Goal: Task Accomplishment & Management: Complete application form

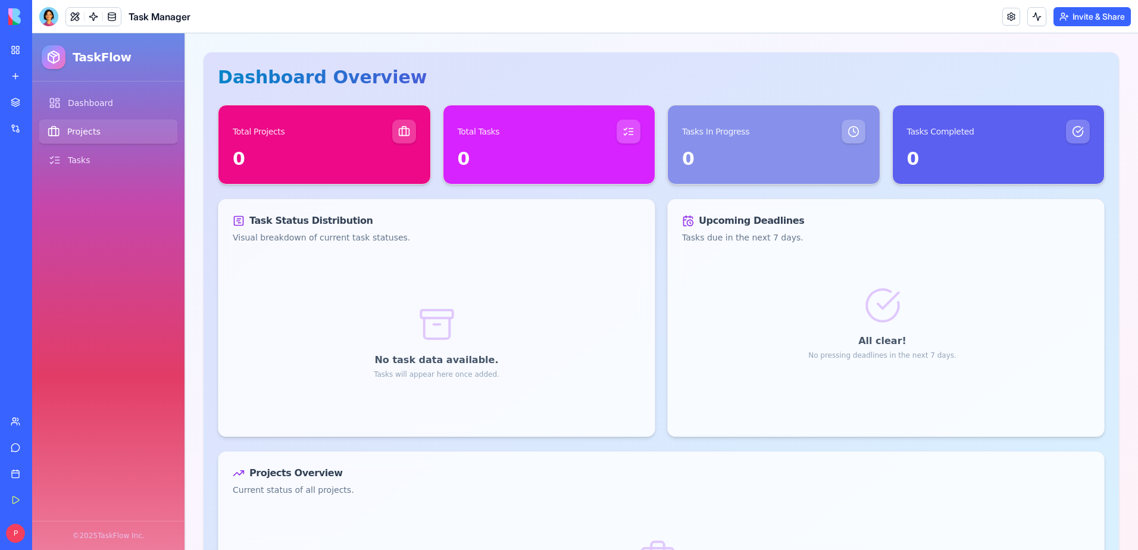
click at [84, 134] on link "Projects" at bounding box center [108, 132] width 141 height 24
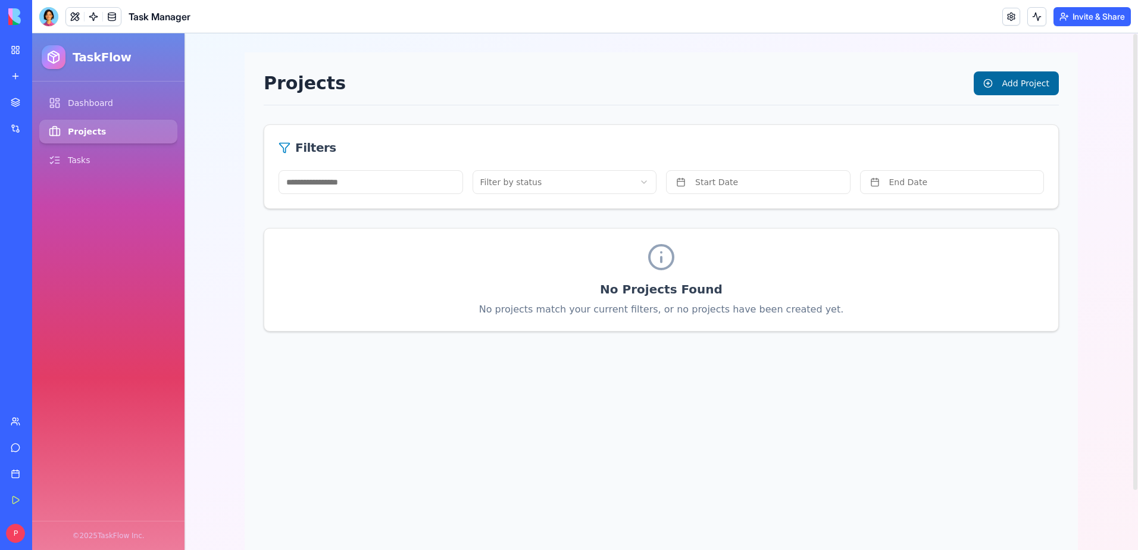
click at [1009, 86] on button "Add Project" at bounding box center [1015, 83] width 85 height 24
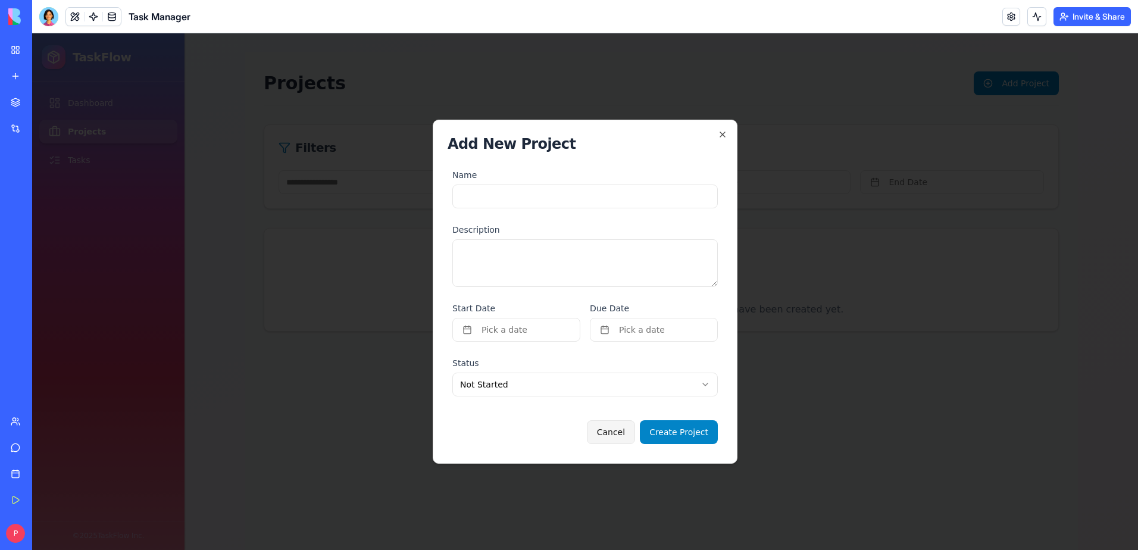
click at [621, 431] on button "Cancel" at bounding box center [611, 432] width 48 height 24
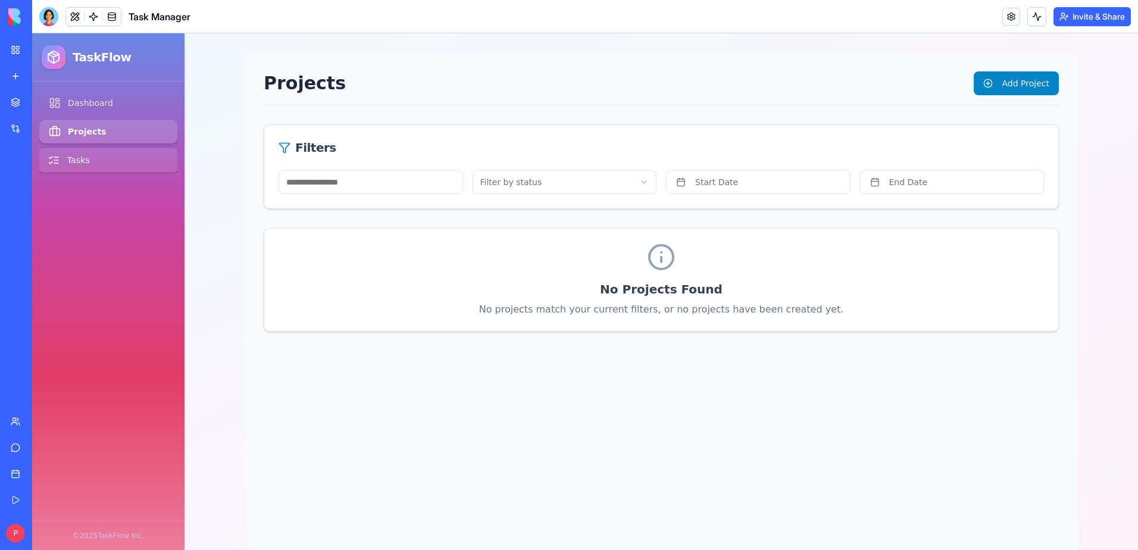
click at [74, 156] on link "Tasks" at bounding box center [108, 160] width 141 height 24
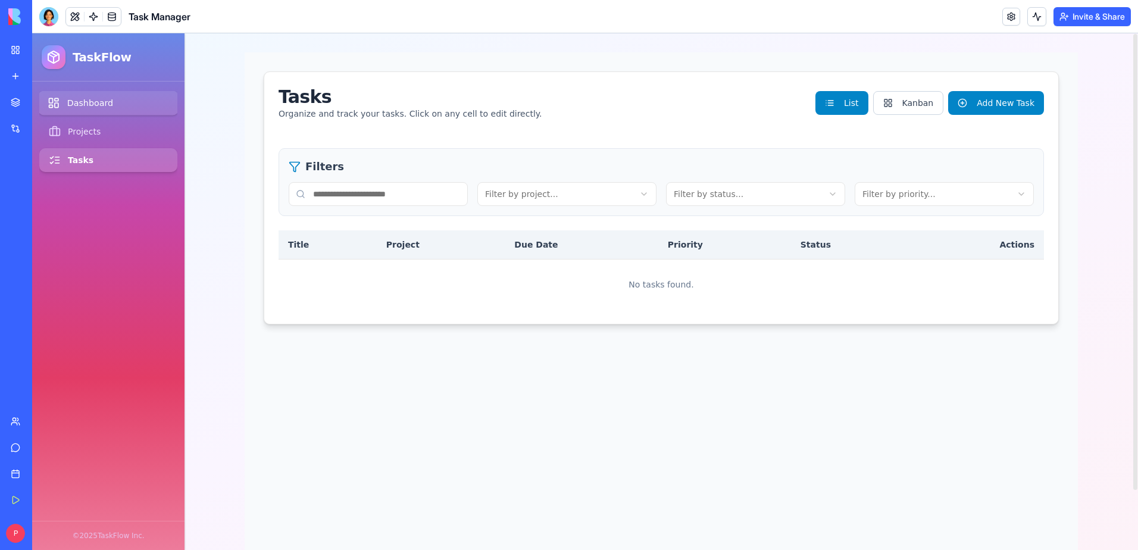
click at [88, 101] on link "Dashboard" at bounding box center [108, 103] width 141 height 24
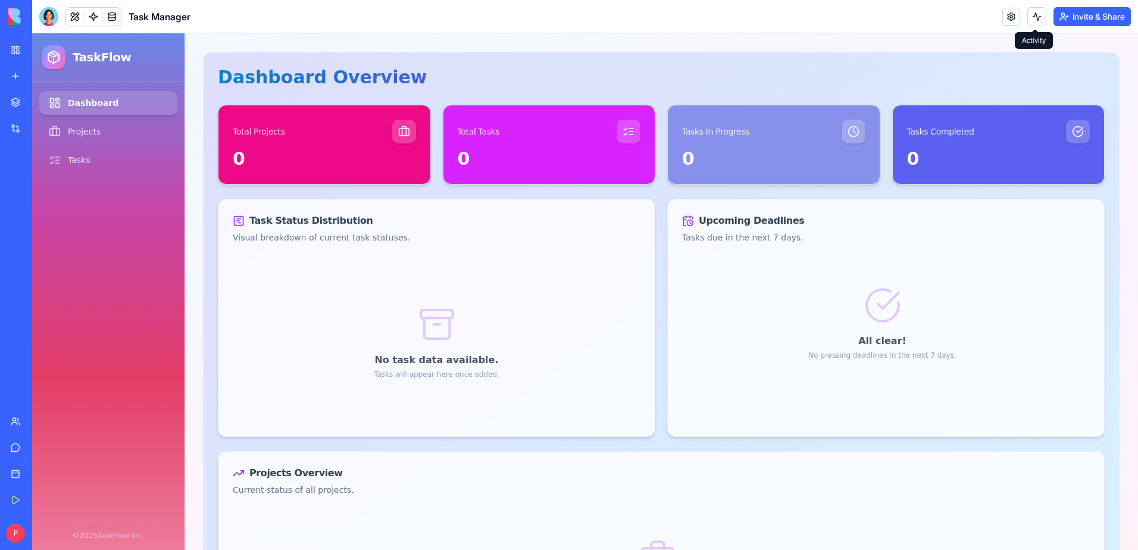
click at [1033, 16] on button at bounding box center [1036, 16] width 19 height 19
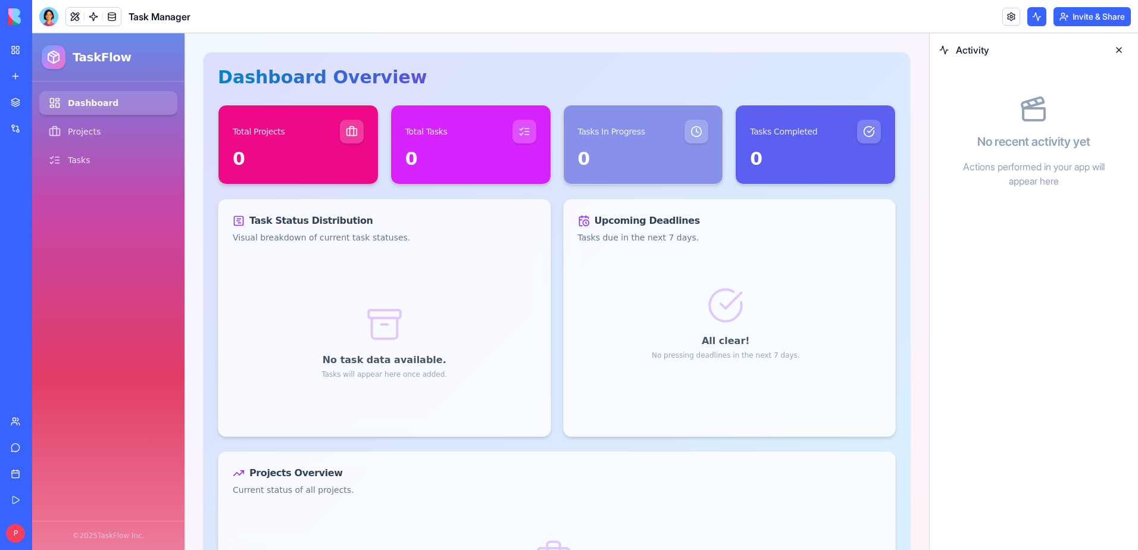
click at [1033, 16] on button at bounding box center [1036, 16] width 19 height 19
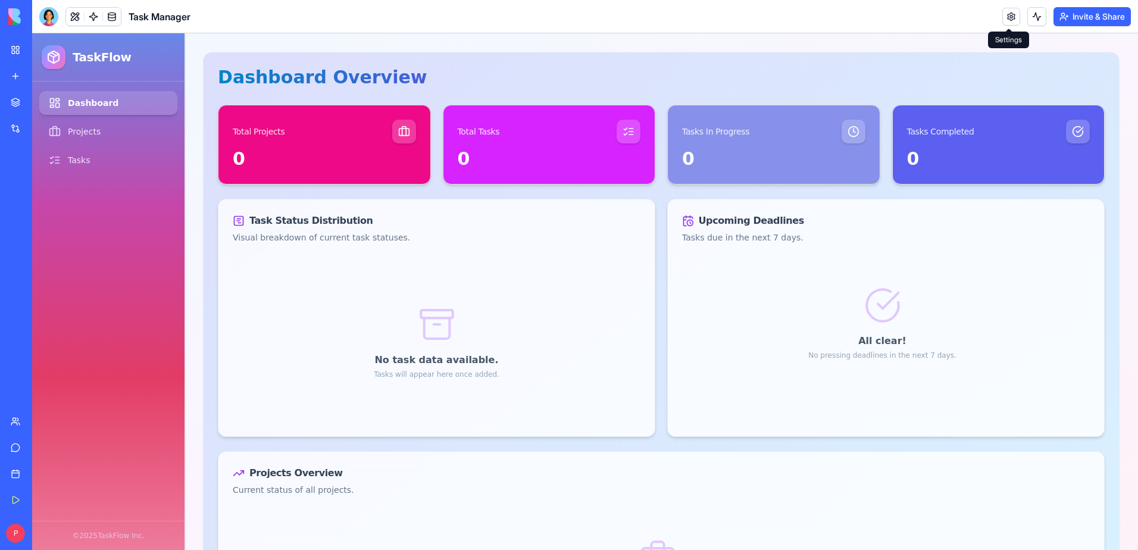
click at [1014, 18] on link at bounding box center [1011, 17] width 18 height 18
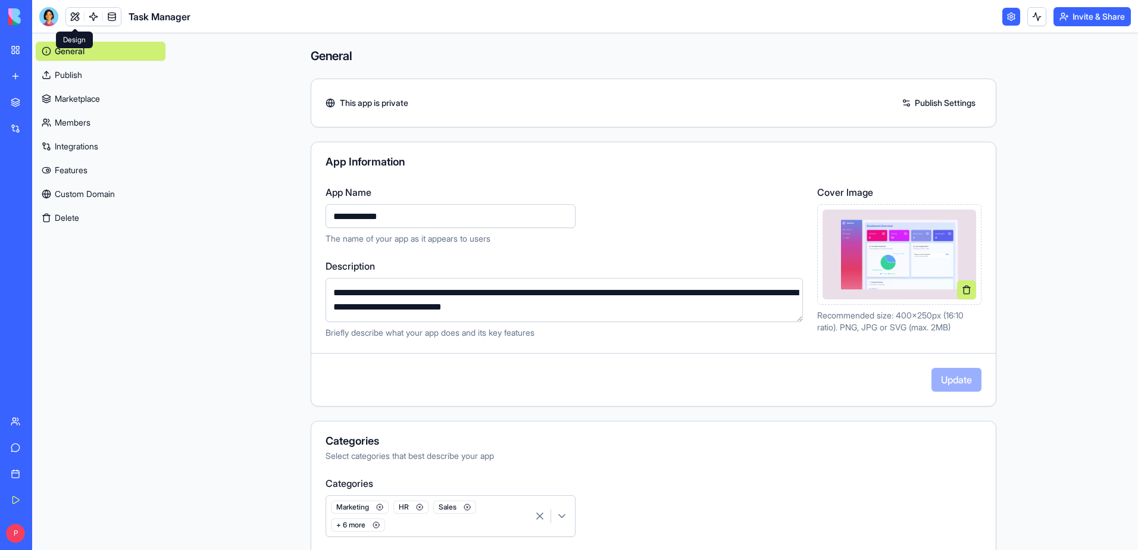
click at [77, 13] on link at bounding box center [75, 17] width 18 height 18
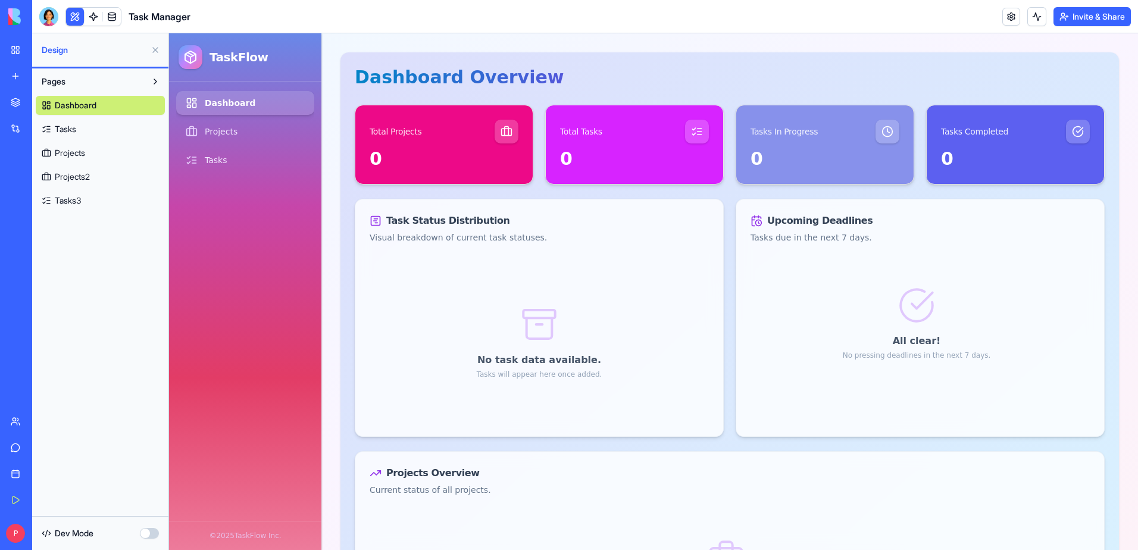
click at [87, 129] on link "Tasks" at bounding box center [100, 129] width 129 height 19
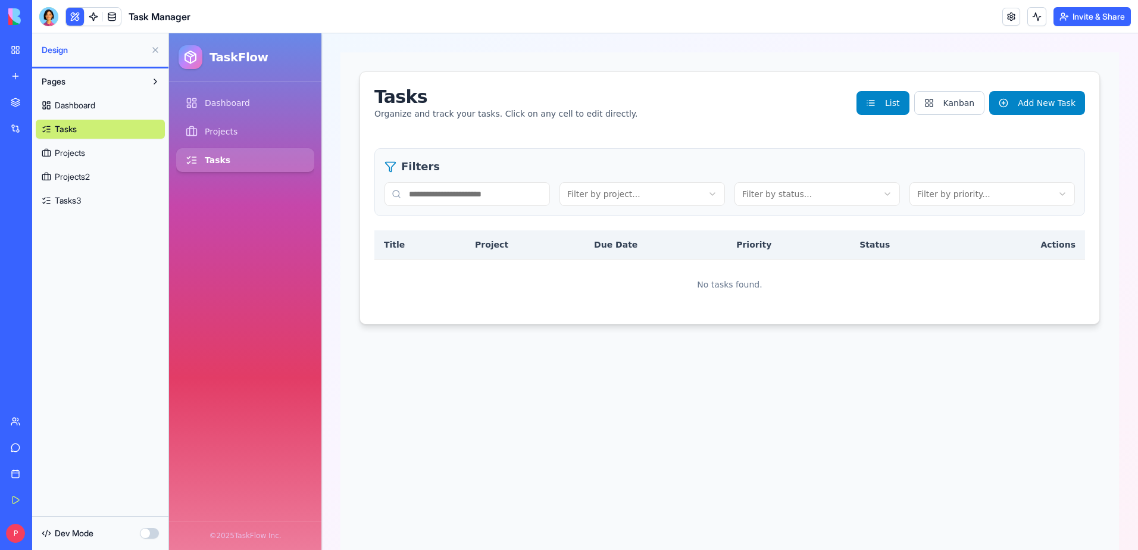
click at [86, 105] on span "Dashboard" at bounding box center [75, 105] width 40 height 12
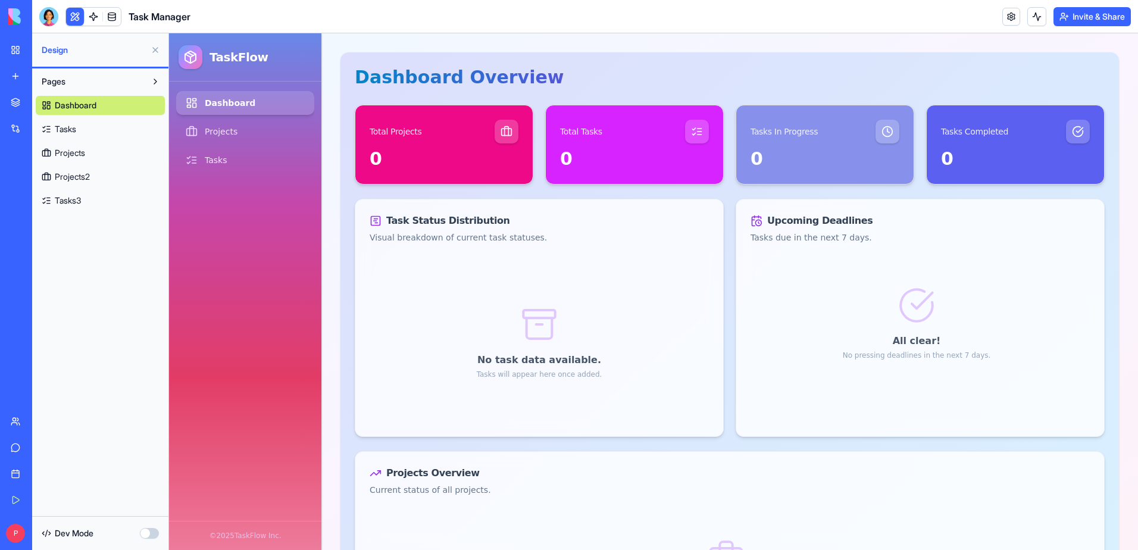
click at [77, 177] on span "Projects2" at bounding box center [72, 177] width 35 height 12
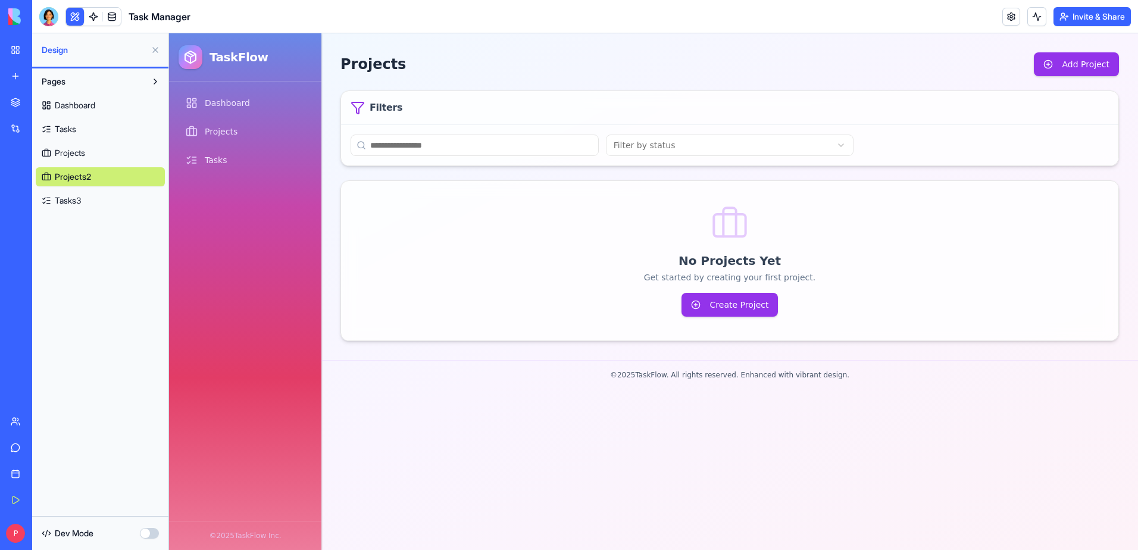
click at [73, 199] on span "Tasks3" at bounding box center [68, 201] width 26 height 12
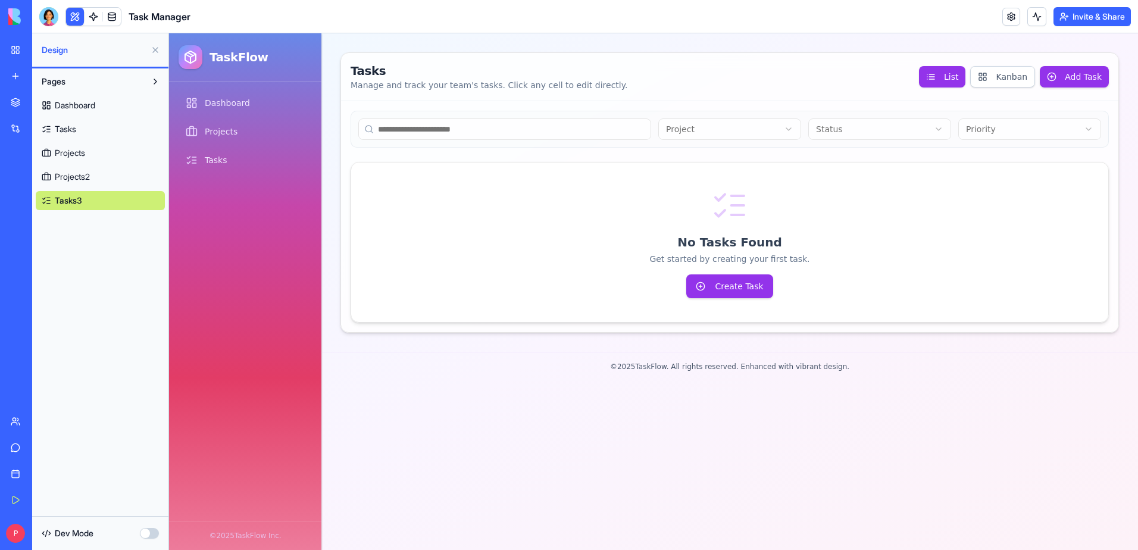
click at [62, 80] on span "Pages" at bounding box center [54, 82] width 24 height 12
click at [13, 50] on link "My Workspace" at bounding box center [28, 50] width 48 height 24
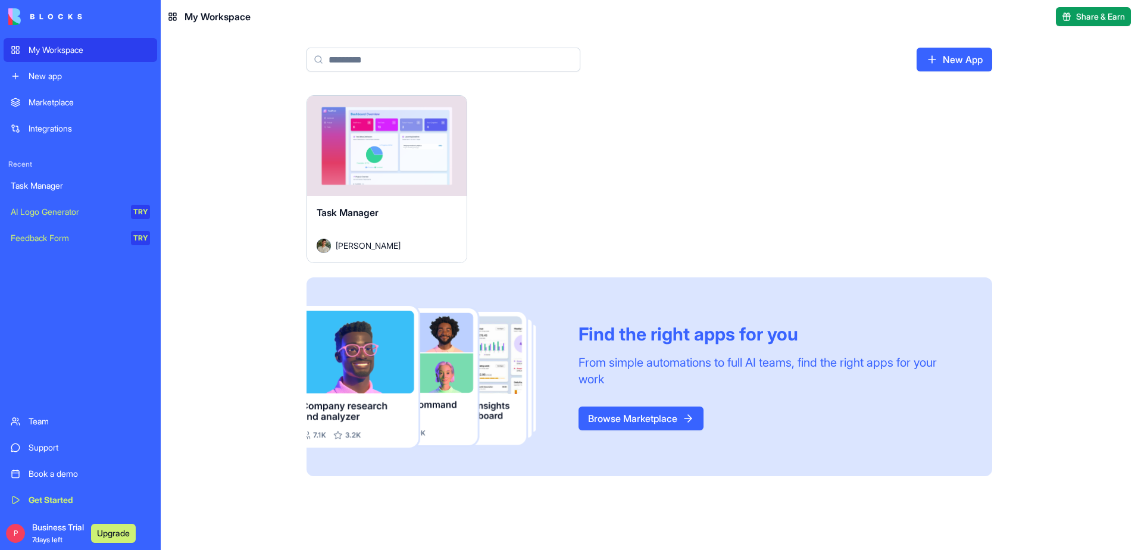
click at [976, 223] on div "Launch Task Manager Don Neumark Find the right apps for you From simple automat…" at bounding box center [648, 285] width 685 height 381
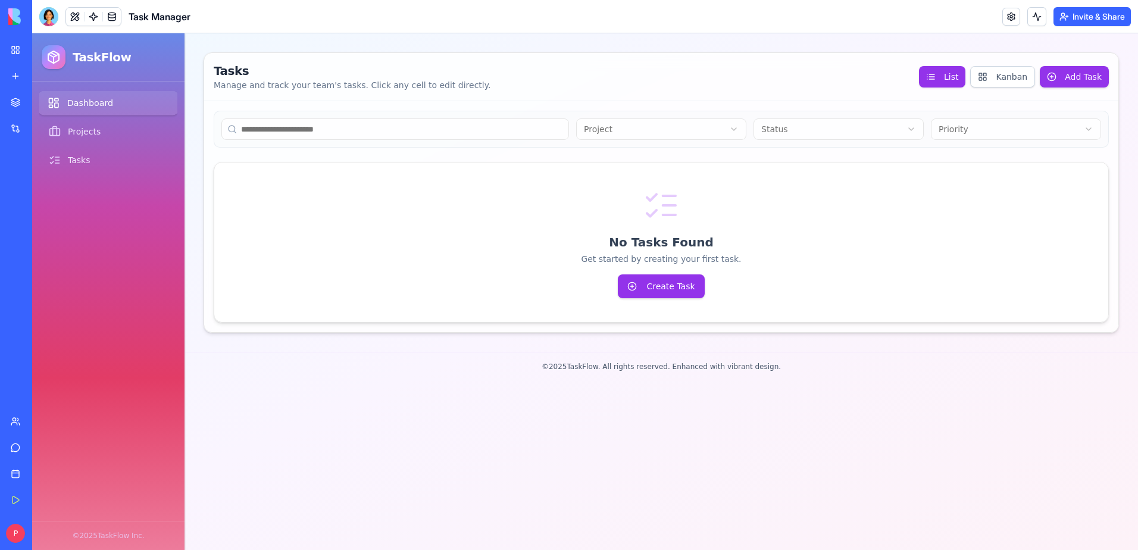
click at [86, 105] on link "Dashboard" at bounding box center [108, 103] width 141 height 24
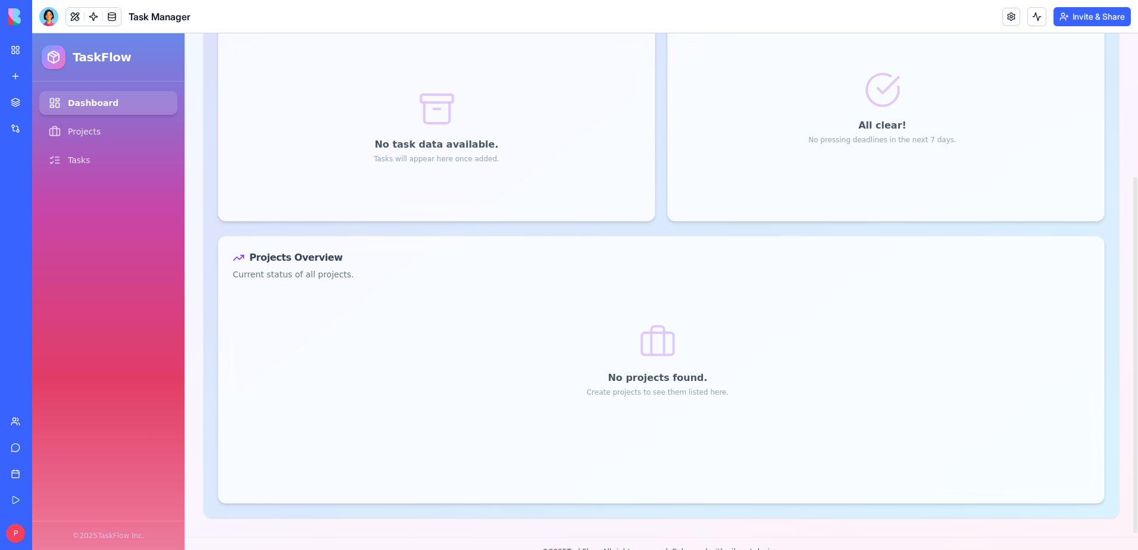
scroll to position [231, 0]
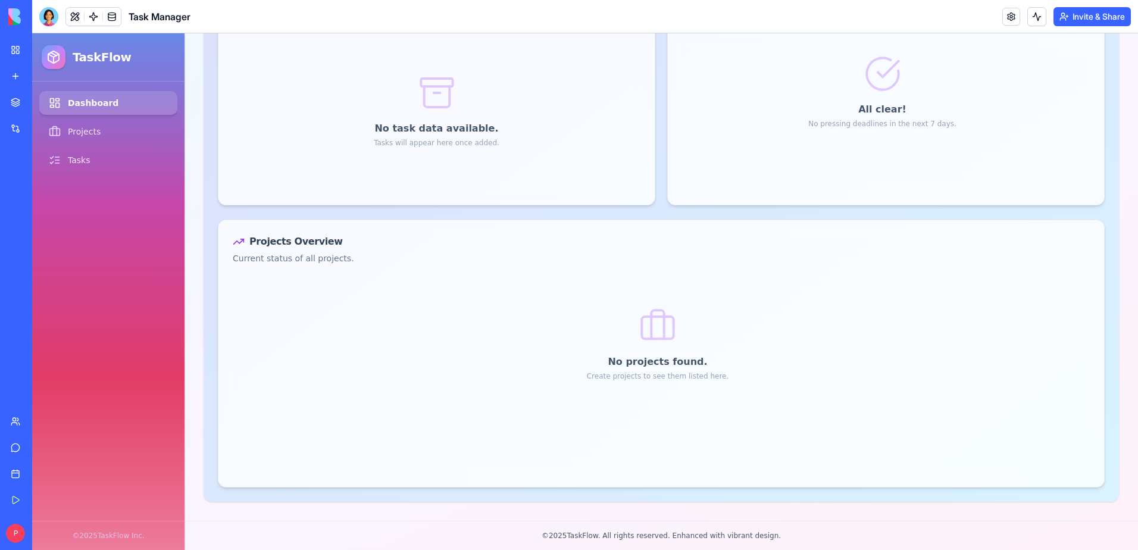
click at [44, 76] on div "New app" at bounding box center [36, 76] width 15 height 12
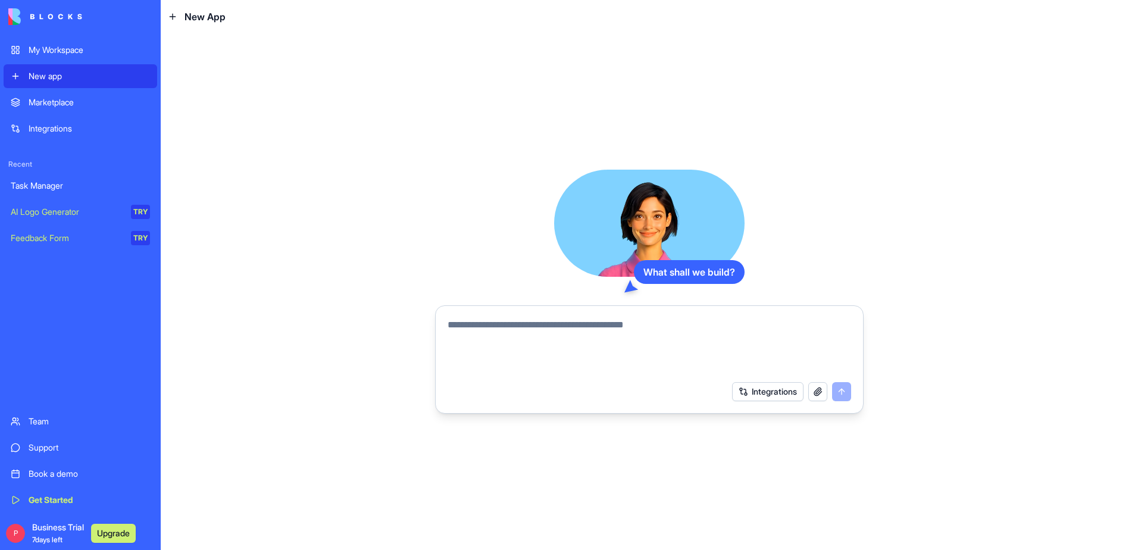
click at [815, 393] on button "button" at bounding box center [817, 391] width 19 height 19
click at [768, 390] on button "Integrations" at bounding box center [767, 391] width 71 height 19
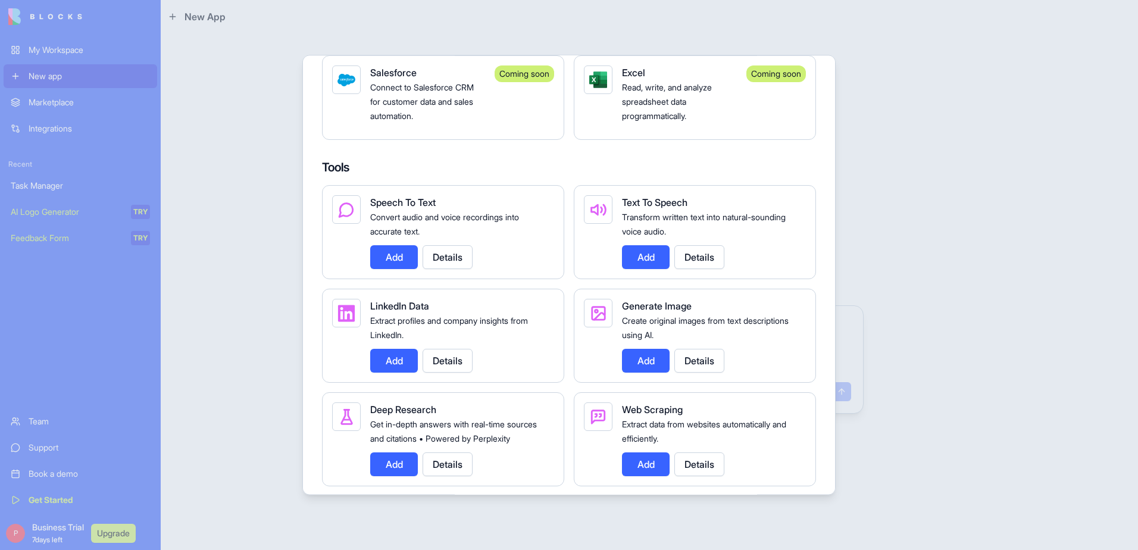
scroll to position [1547, 0]
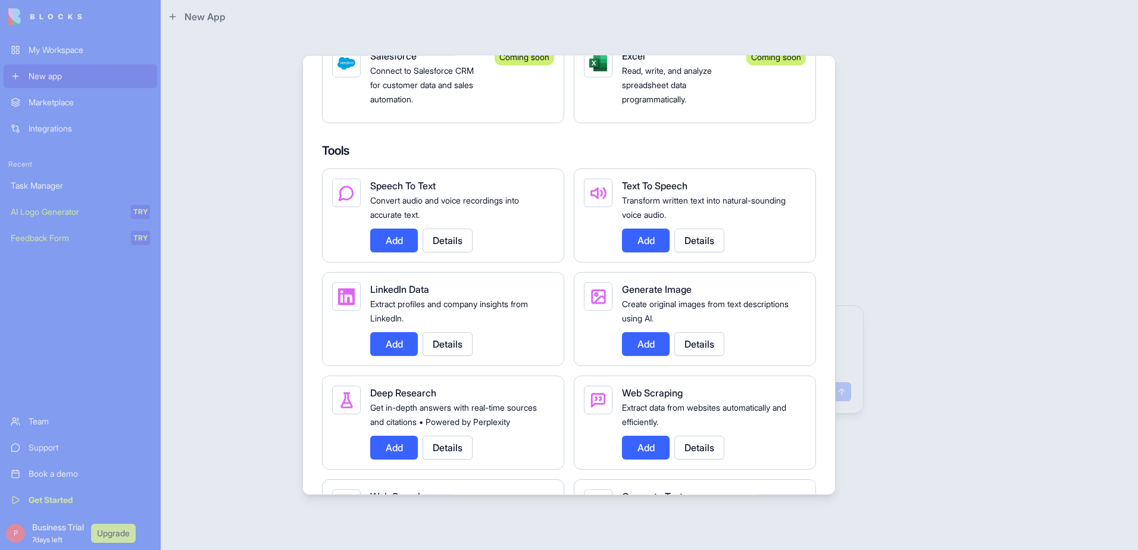
click at [939, 294] on div at bounding box center [569, 275] width 1138 height 550
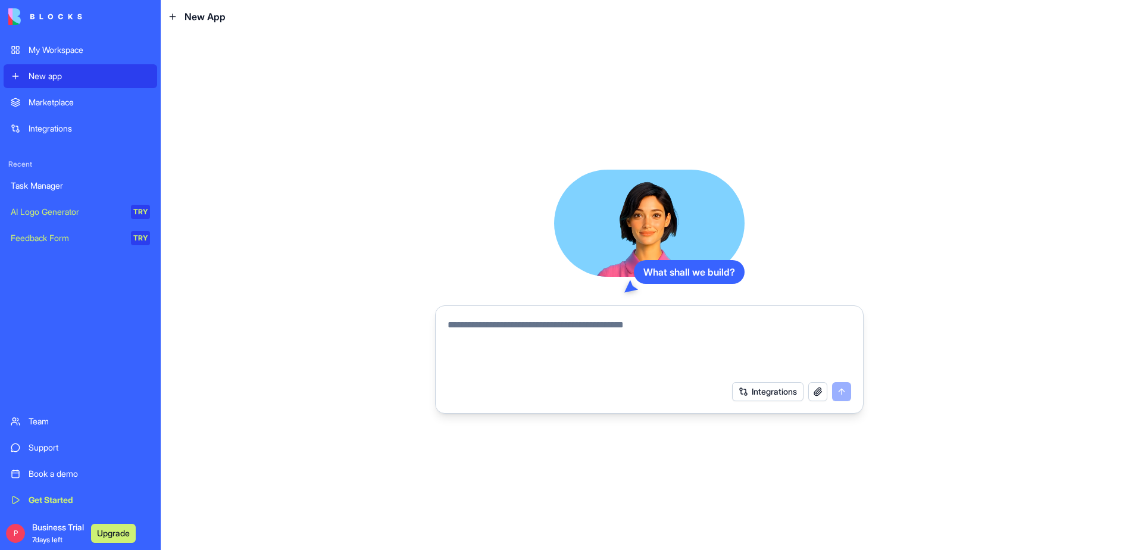
click at [36, 18] on img at bounding box center [45, 16] width 74 height 17
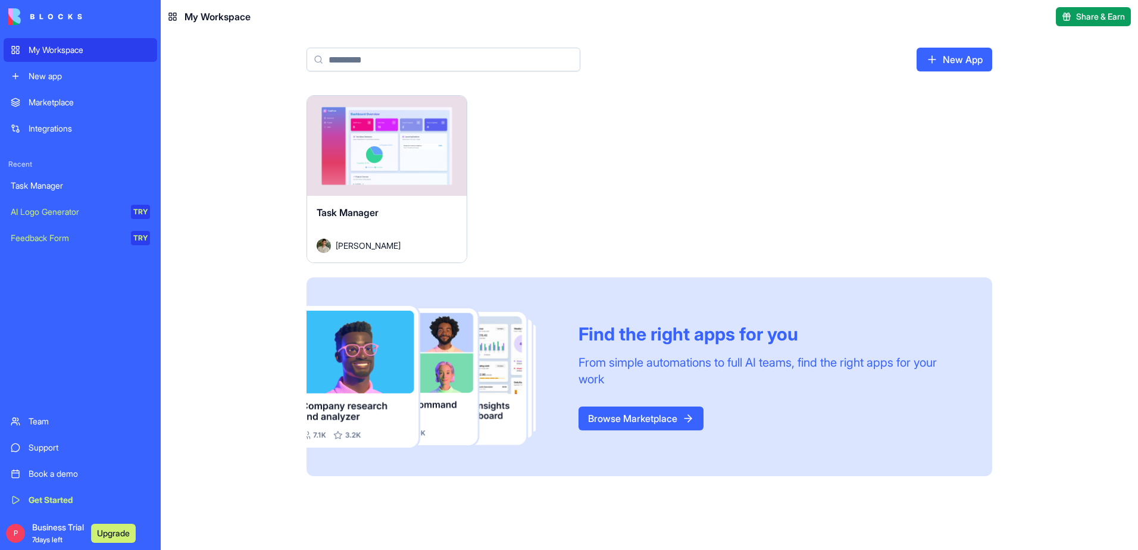
click at [628, 411] on link "Browse Marketplace" at bounding box center [640, 418] width 125 height 24
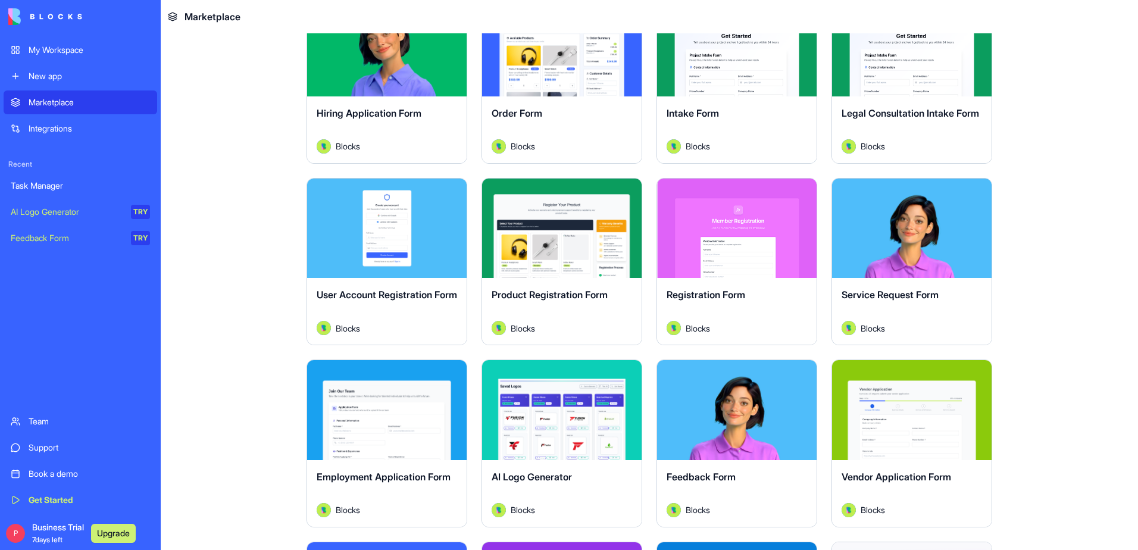
scroll to position [297, 0]
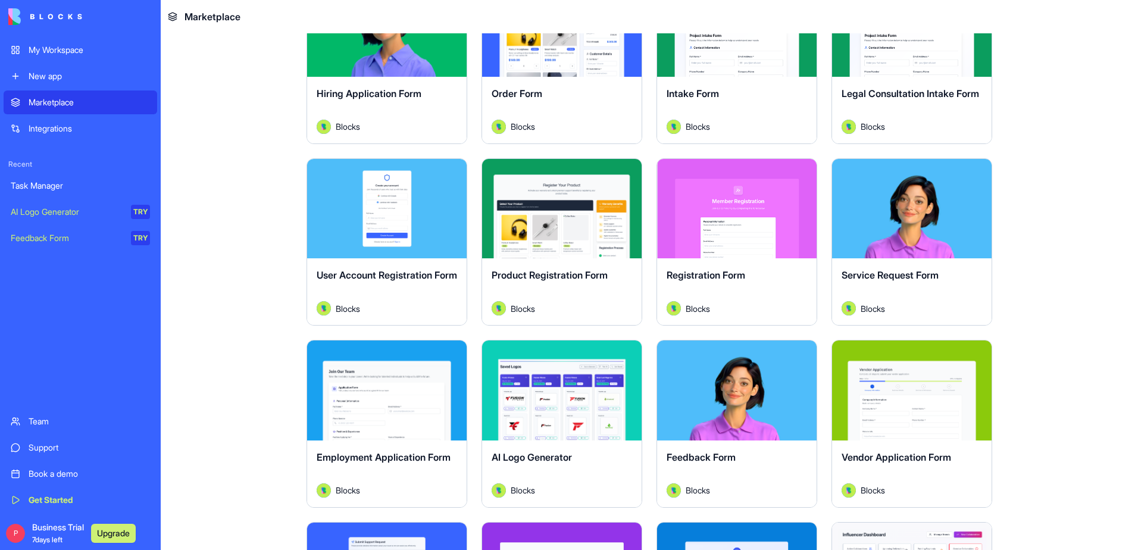
click at [905, 214] on button "Explore" at bounding box center [911, 208] width 89 height 24
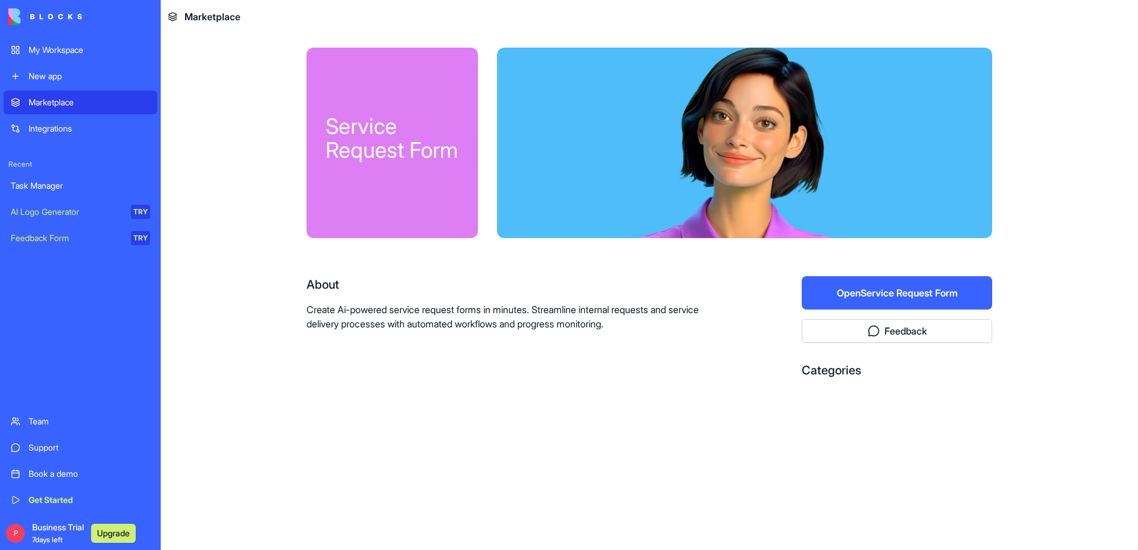
click at [884, 291] on button "Open Service Request Form" at bounding box center [896, 292] width 190 height 33
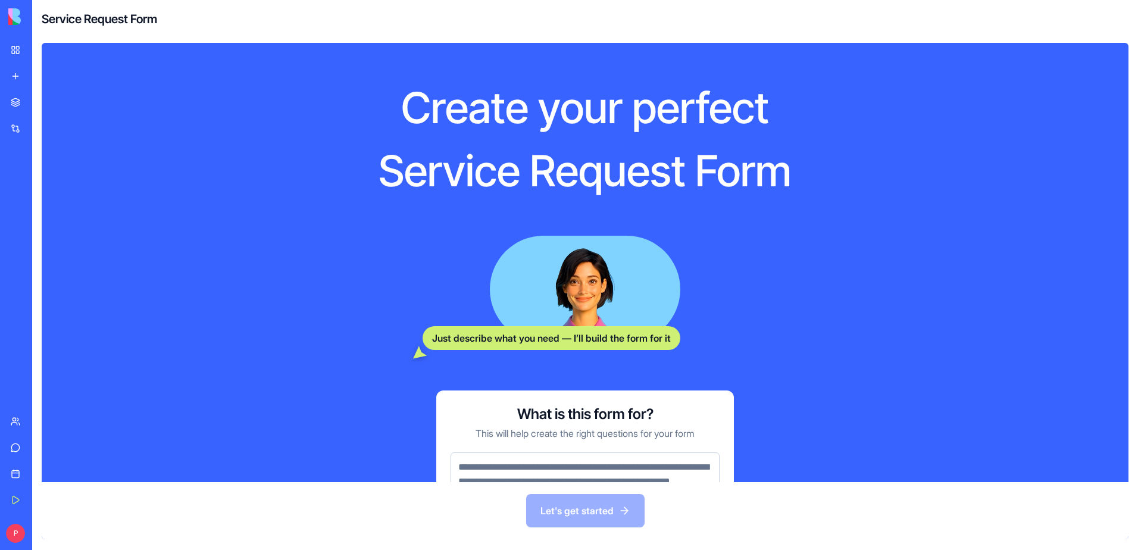
click at [9, 11] on img at bounding box center [45, 16] width 74 height 17
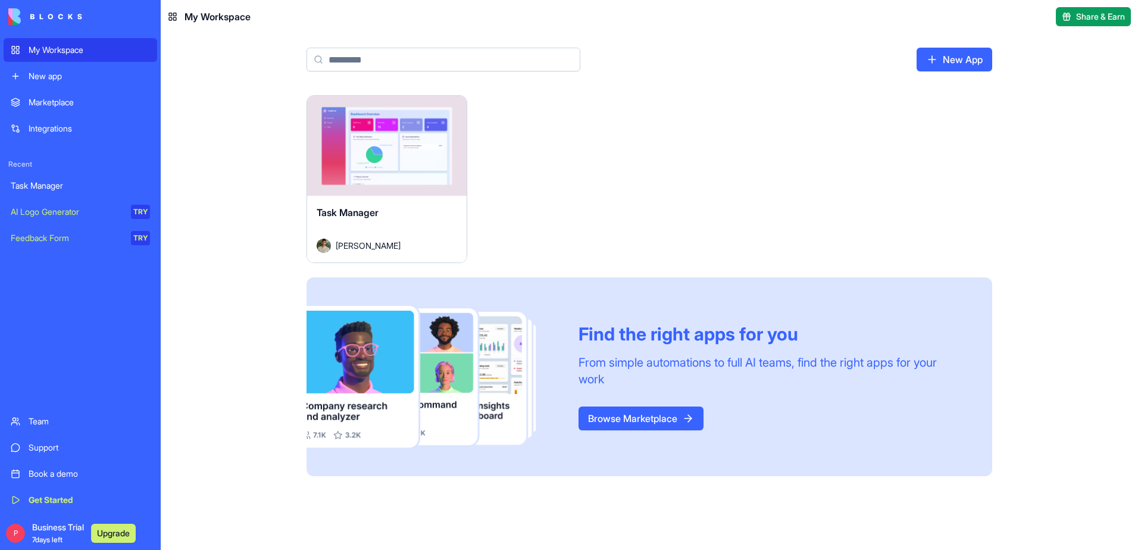
click at [26, 443] on link "Support" at bounding box center [81, 448] width 154 height 24
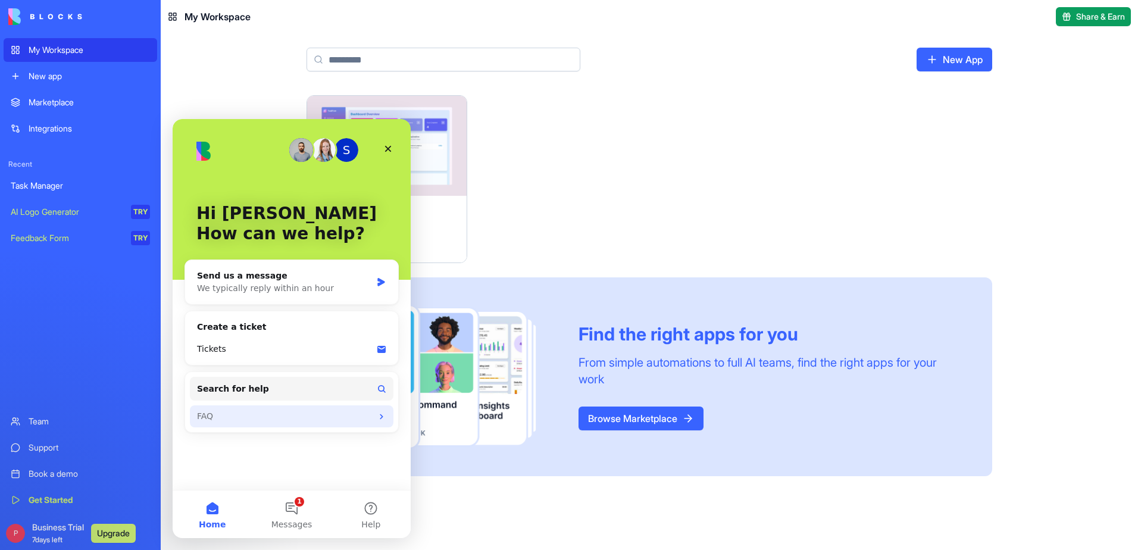
click at [227, 414] on div "FAQ" at bounding box center [284, 416] width 175 height 12
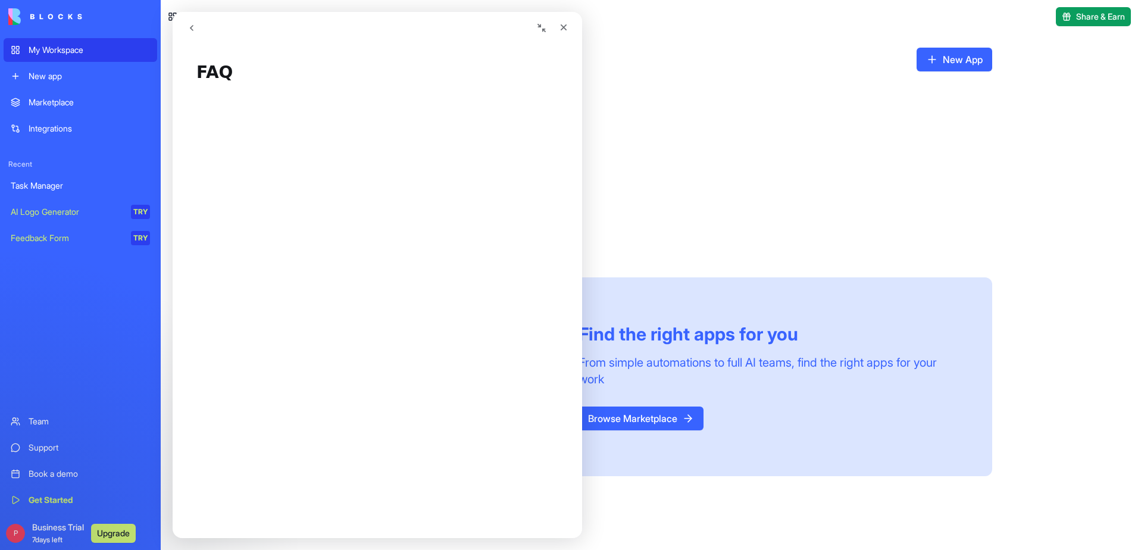
scroll to position [59, 0]
click at [40, 17] on img at bounding box center [45, 16] width 74 height 17
click at [29, 16] on img at bounding box center [45, 16] width 74 height 17
click at [569, 25] on div "Close" at bounding box center [563, 27] width 21 height 21
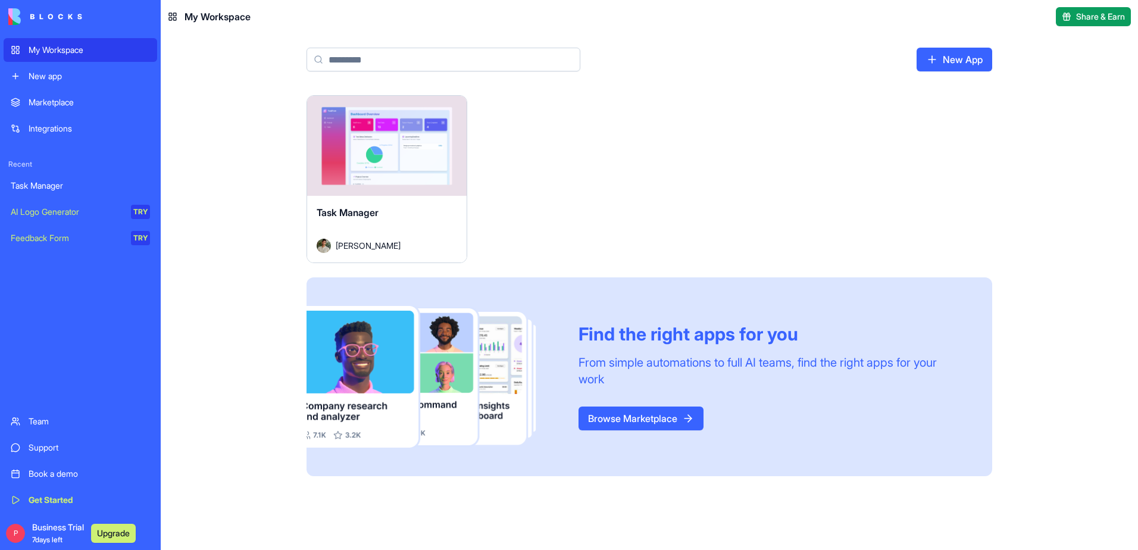
click at [400, 149] on button "Launch" at bounding box center [386, 146] width 89 height 24
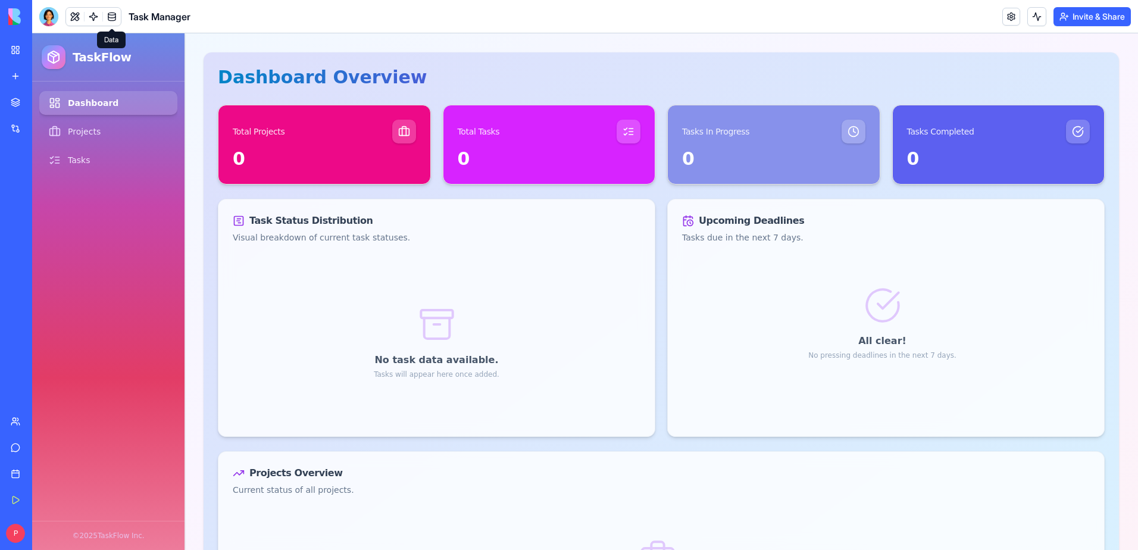
click at [108, 18] on link at bounding box center [112, 17] width 18 height 18
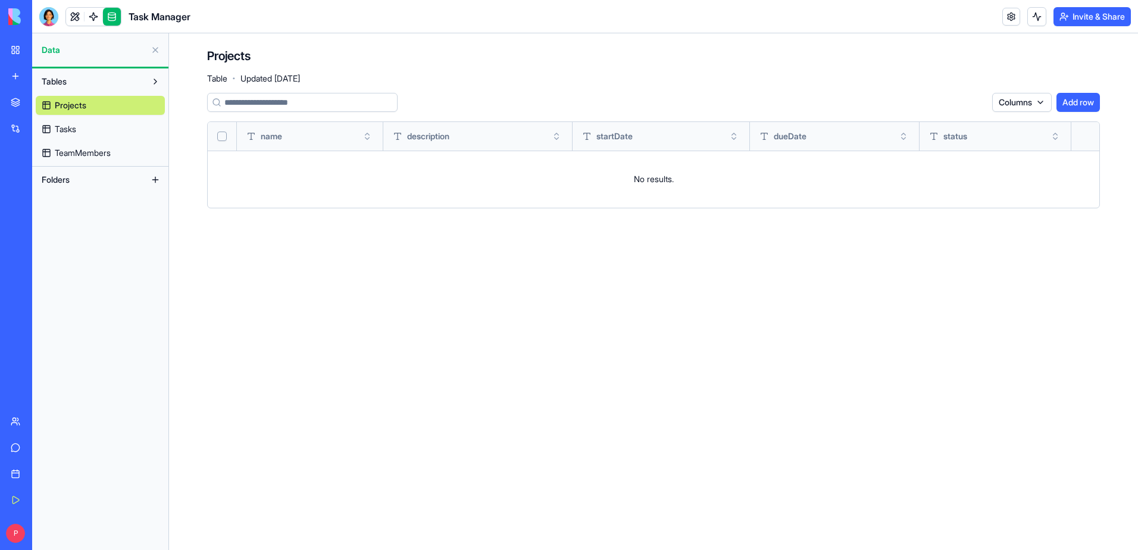
click at [55, 117] on div "Projects Tasks TeamMembers" at bounding box center [100, 126] width 129 height 71
click at [59, 126] on span "Tasks" at bounding box center [65, 129] width 21 height 12
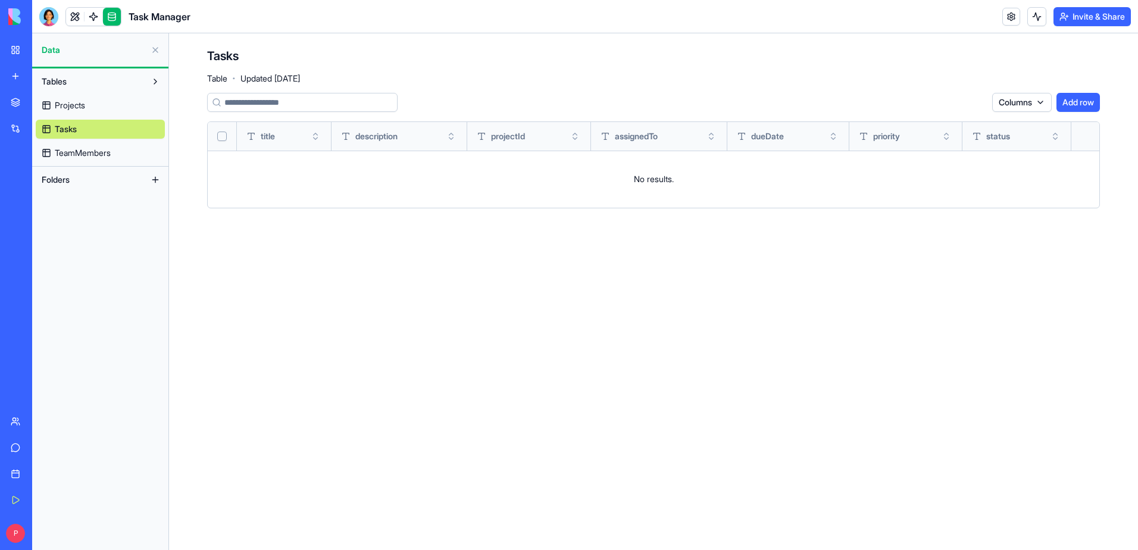
click at [76, 147] on span "TeamMembers" at bounding box center [83, 153] width 56 height 12
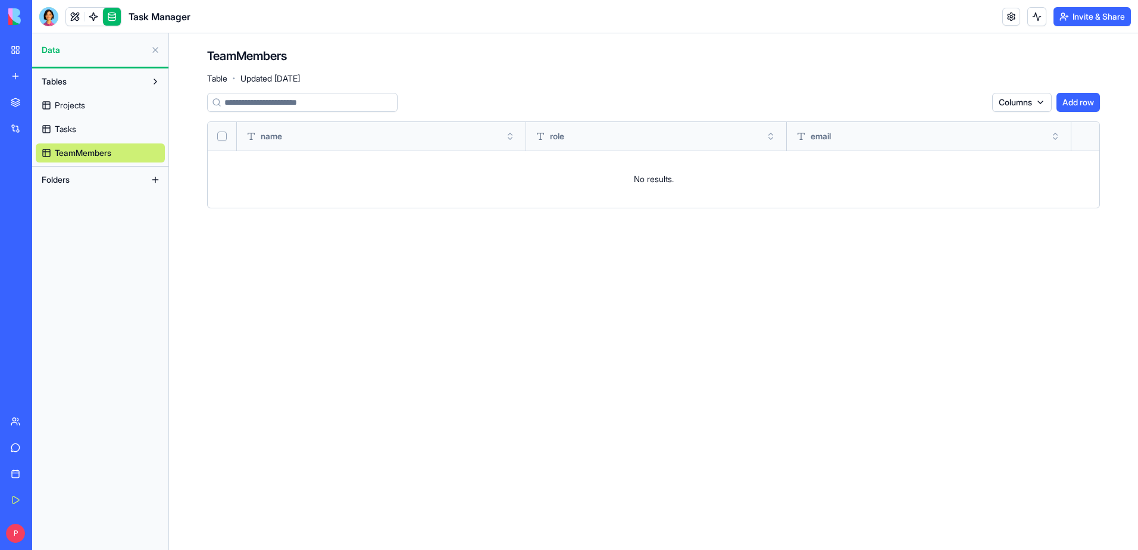
click at [76, 108] on span "Projects" at bounding box center [70, 105] width 30 height 12
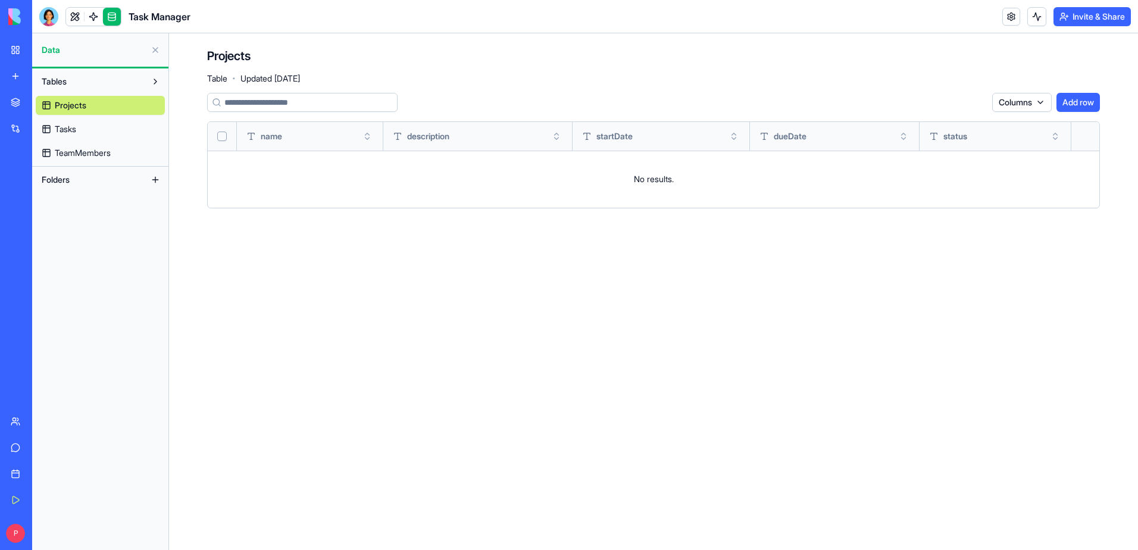
click at [162, 48] on button at bounding box center [155, 49] width 19 height 19
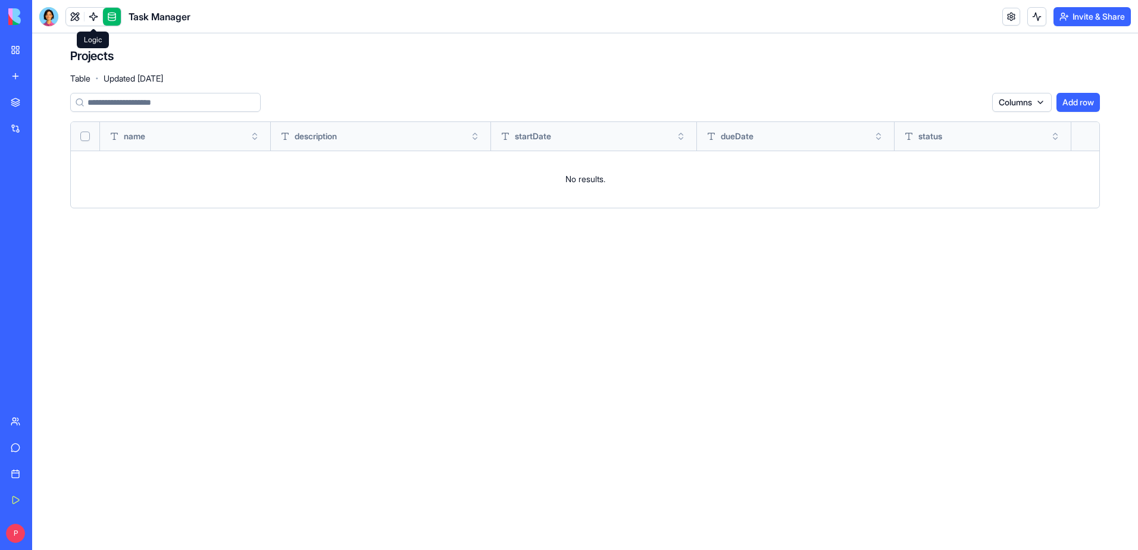
click at [90, 15] on link at bounding box center [93, 17] width 18 height 18
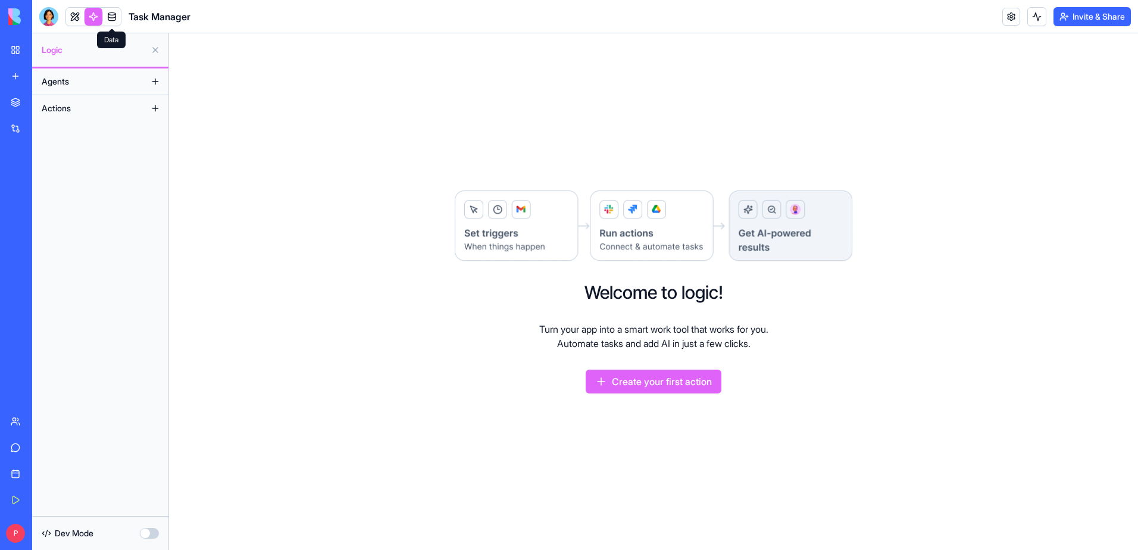
click at [74, 78] on button "Agents" at bounding box center [91, 81] width 110 height 19
click at [59, 87] on span "Agents" at bounding box center [55, 82] width 27 height 12
click at [65, 108] on span "Actions" at bounding box center [56, 108] width 29 height 12
click at [154, 80] on button at bounding box center [155, 81] width 19 height 19
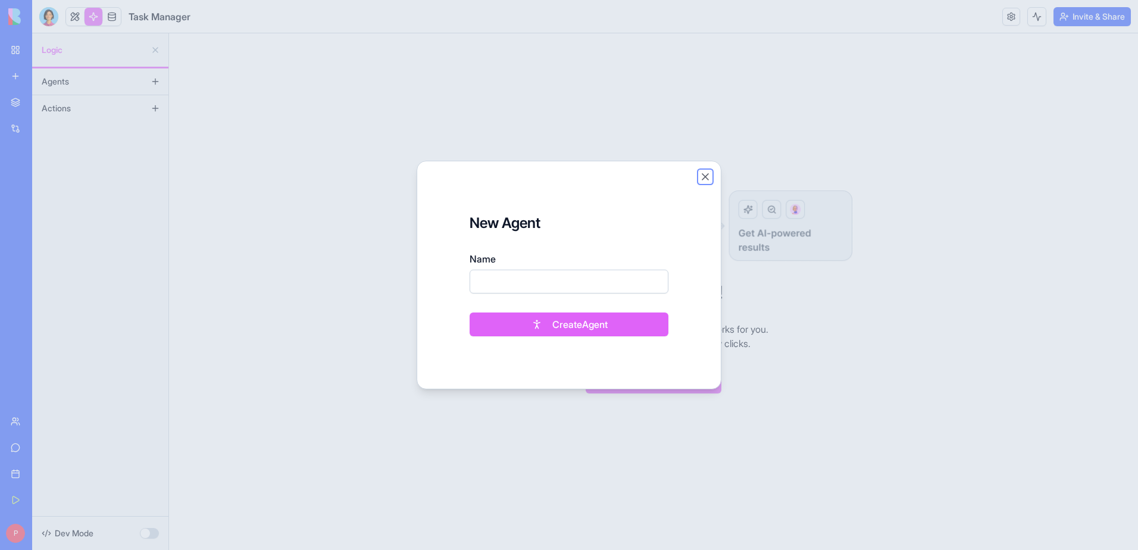
click at [706, 180] on button "Close" at bounding box center [705, 177] width 12 height 12
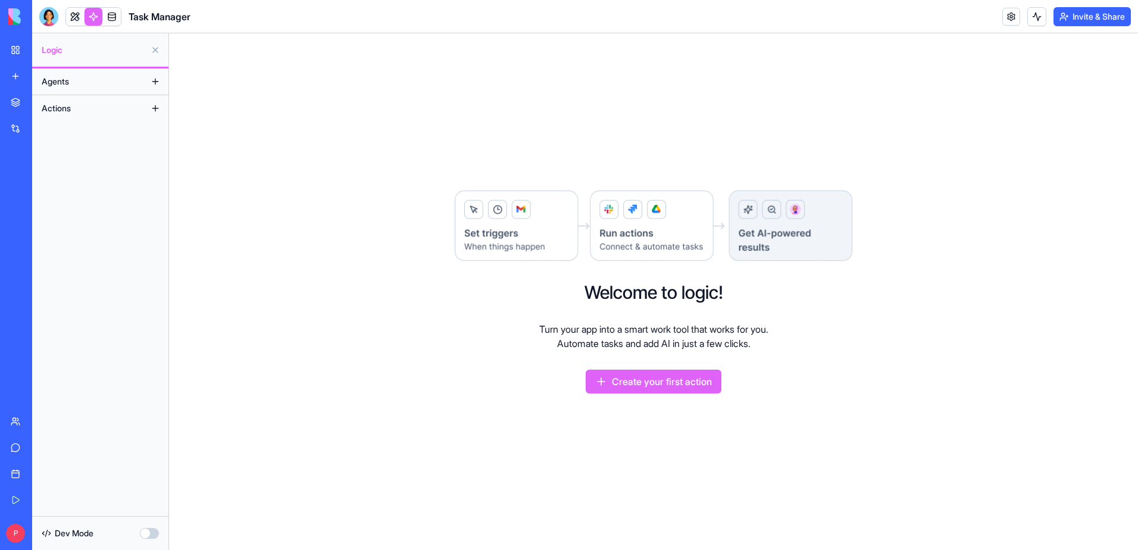
click at [58, 54] on span "Logic" at bounding box center [94, 50] width 104 height 12
click at [157, 53] on button at bounding box center [155, 49] width 19 height 19
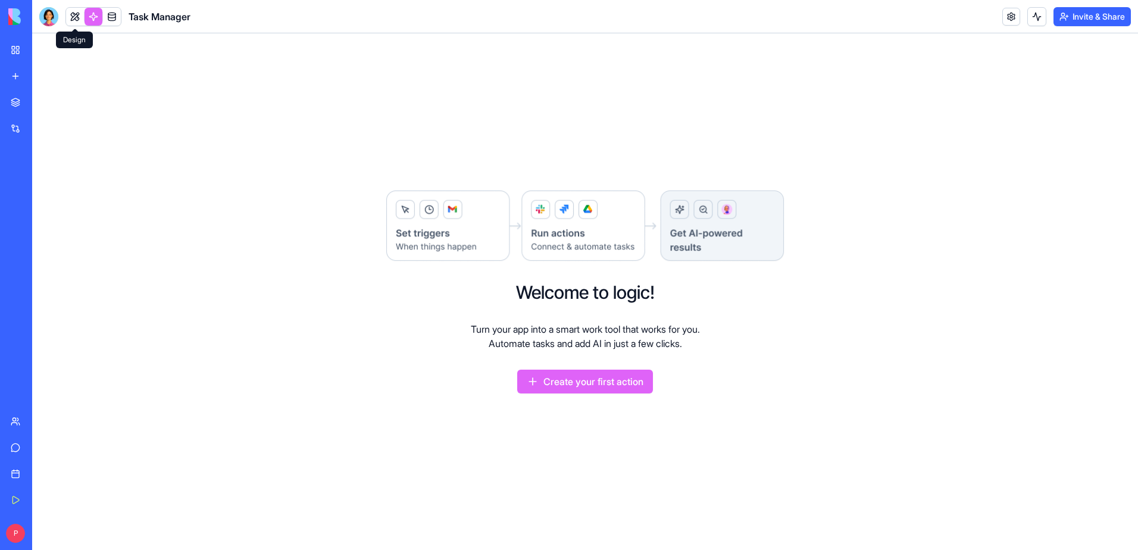
click at [71, 12] on link at bounding box center [75, 17] width 18 height 18
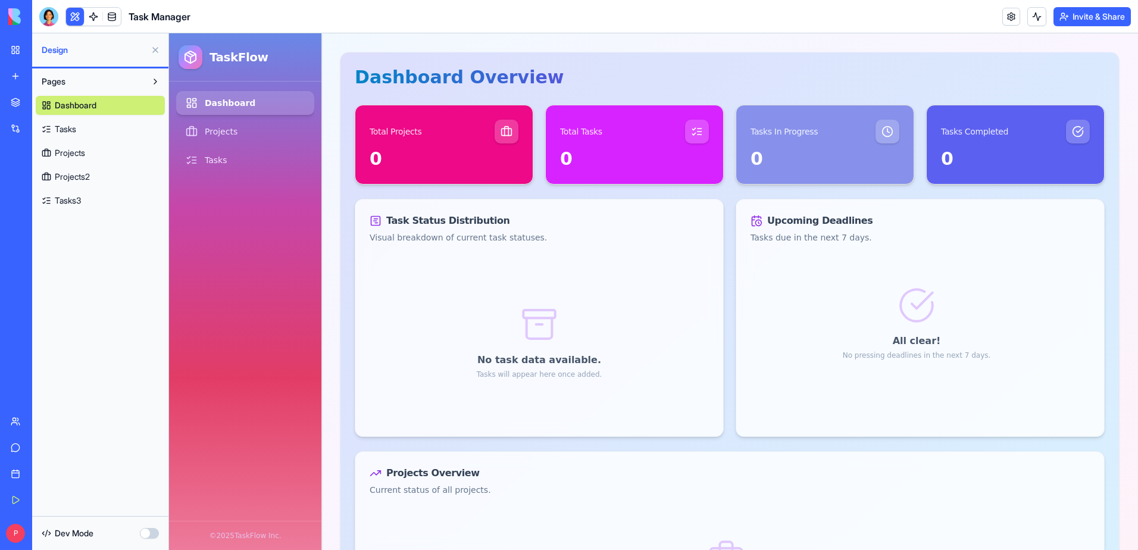
click at [150, 530] on button "button" at bounding box center [149, 533] width 19 height 11
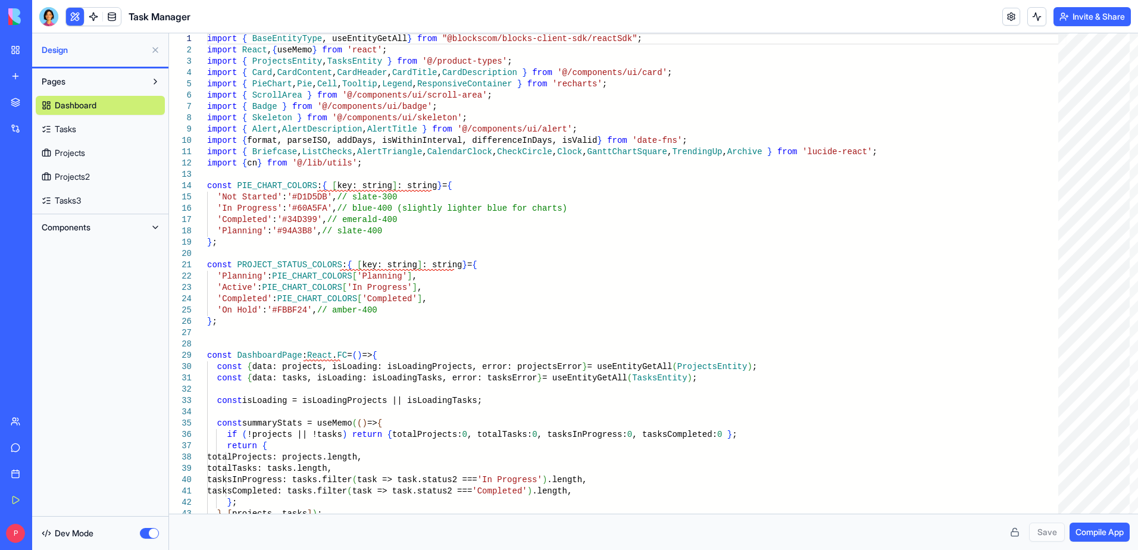
click at [147, 532] on button "button" at bounding box center [149, 533] width 19 height 11
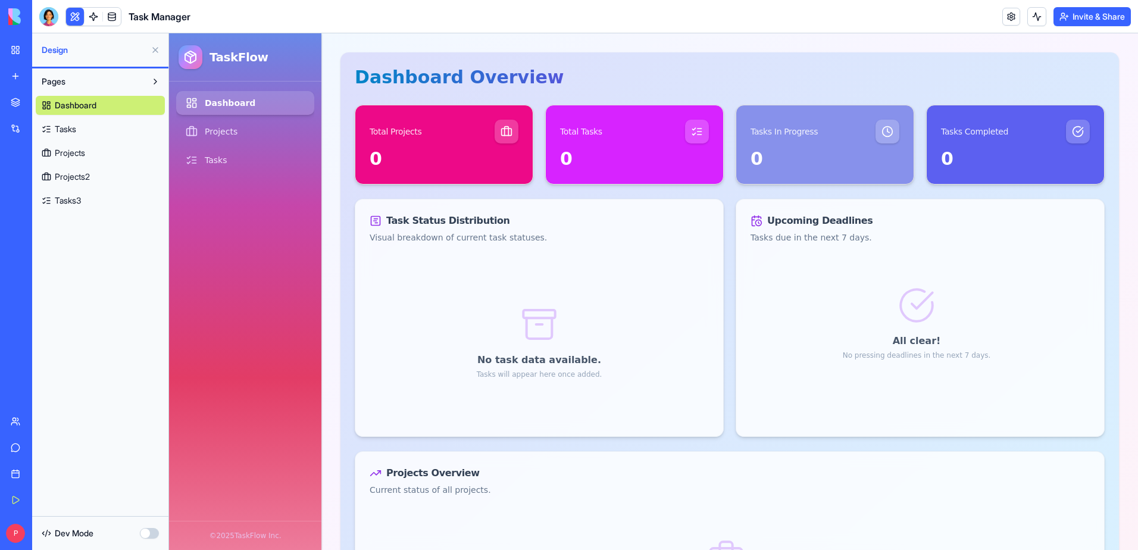
click at [155, 49] on button at bounding box center [155, 49] width 19 height 19
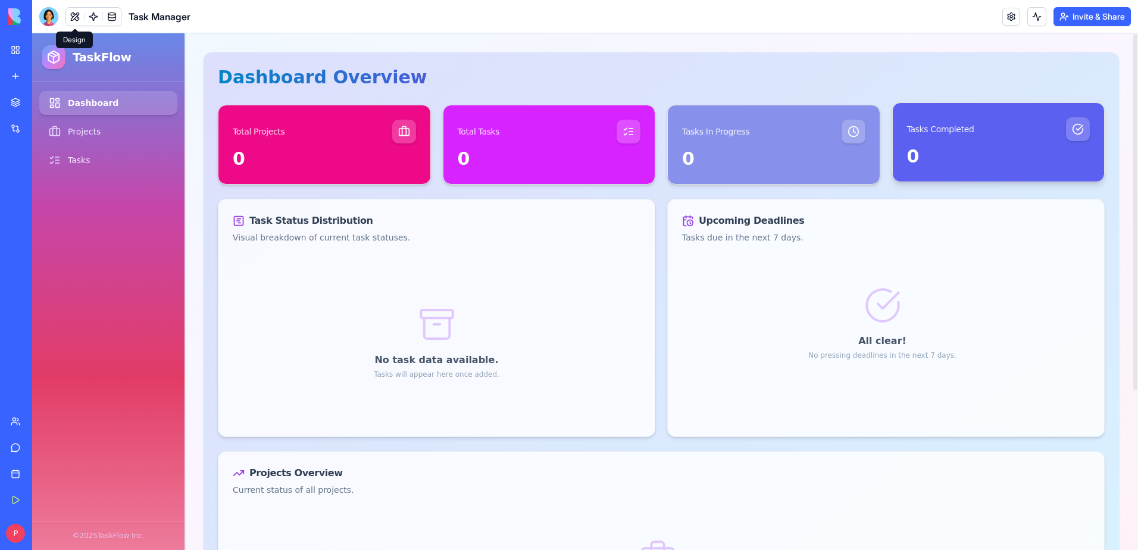
click at [999, 137] on div "Tasks Completed" at bounding box center [998, 124] width 212 height 43
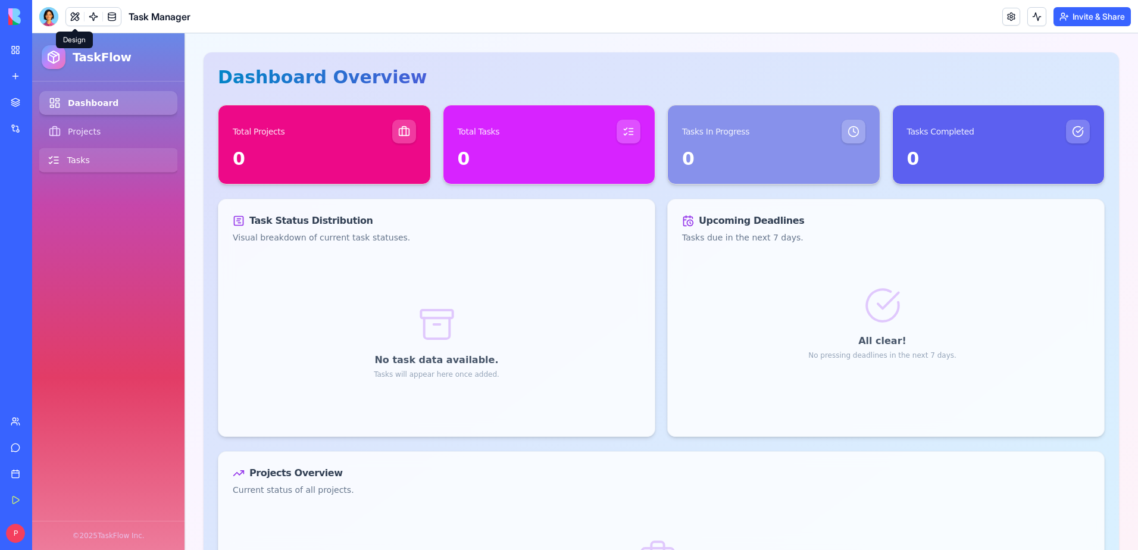
click at [69, 161] on link "Tasks" at bounding box center [108, 160] width 141 height 24
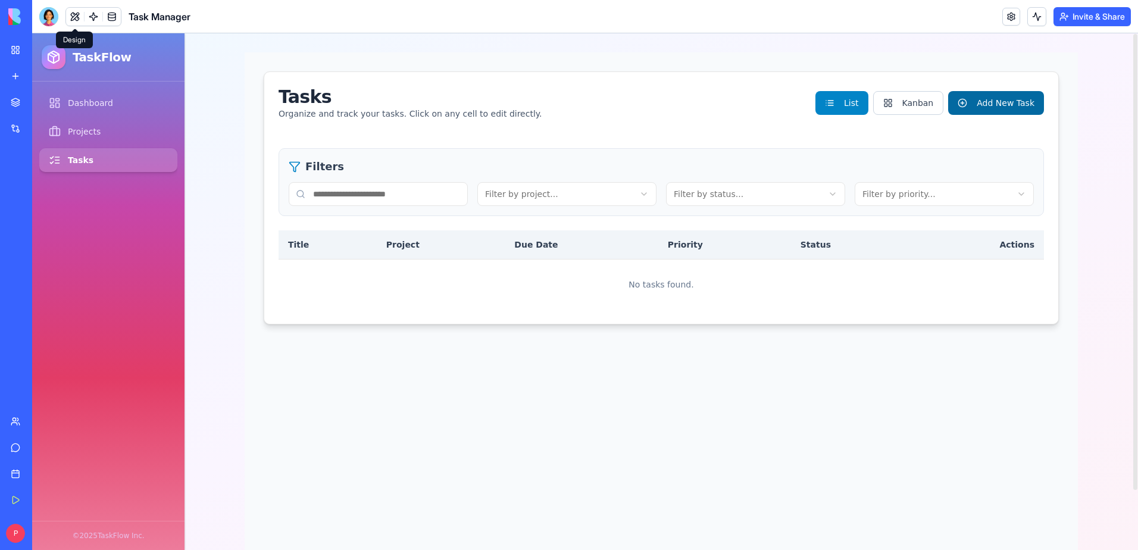
click at [984, 101] on button "Add New Task" at bounding box center [996, 103] width 96 height 24
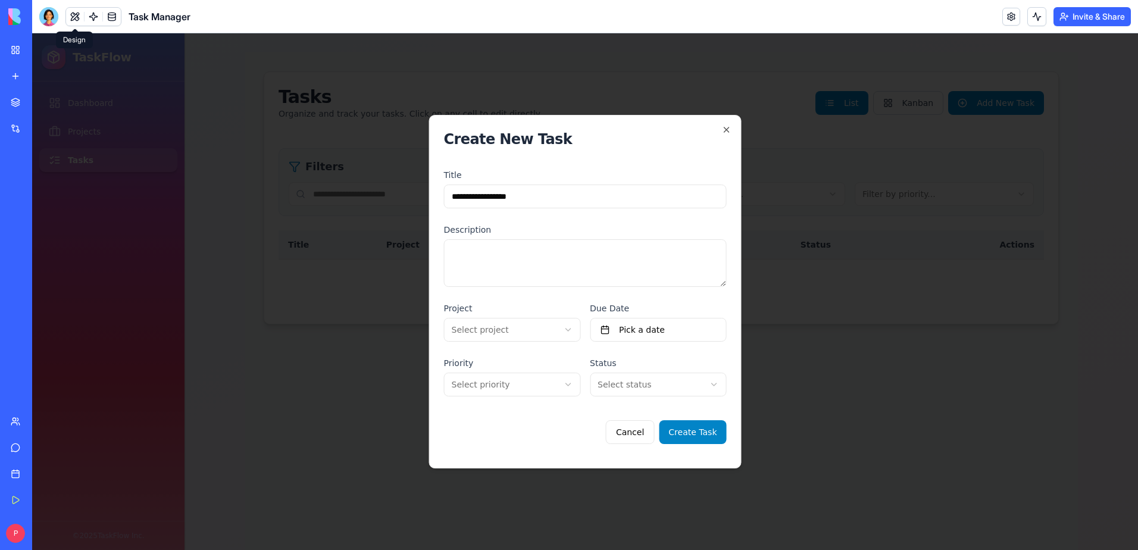
type input "**********"
click at [574, 333] on body "**********" at bounding box center [584, 291] width 1105 height 516
click at [568, 332] on body "**********" at bounding box center [584, 291] width 1105 height 516
click at [638, 434] on button "Cancel" at bounding box center [630, 432] width 48 height 24
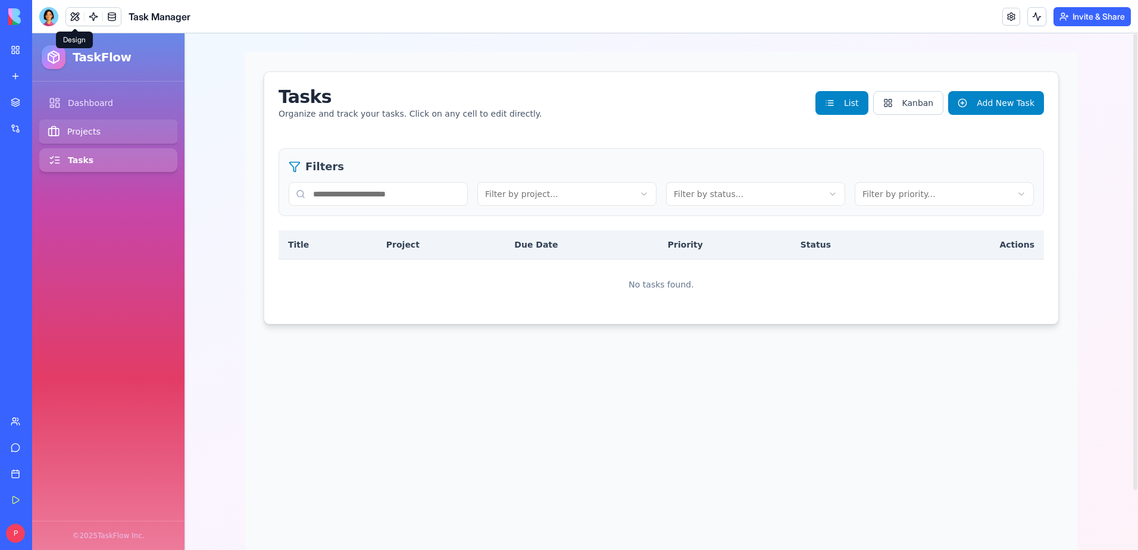
click at [99, 129] on link "Projects" at bounding box center [108, 132] width 141 height 24
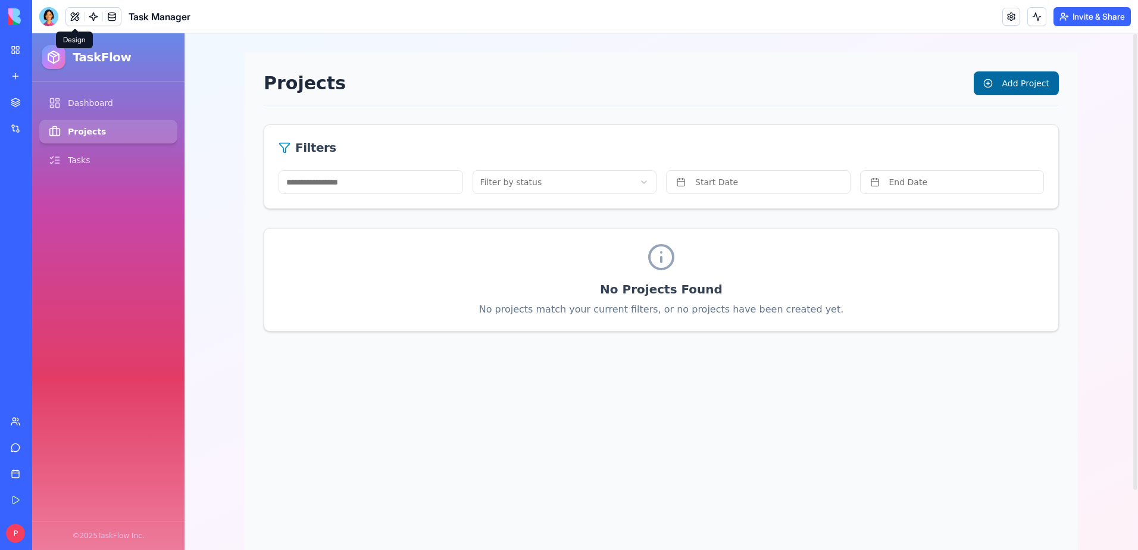
click at [1010, 82] on button "Add Project" at bounding box center [1015, 83] width 85 height 24
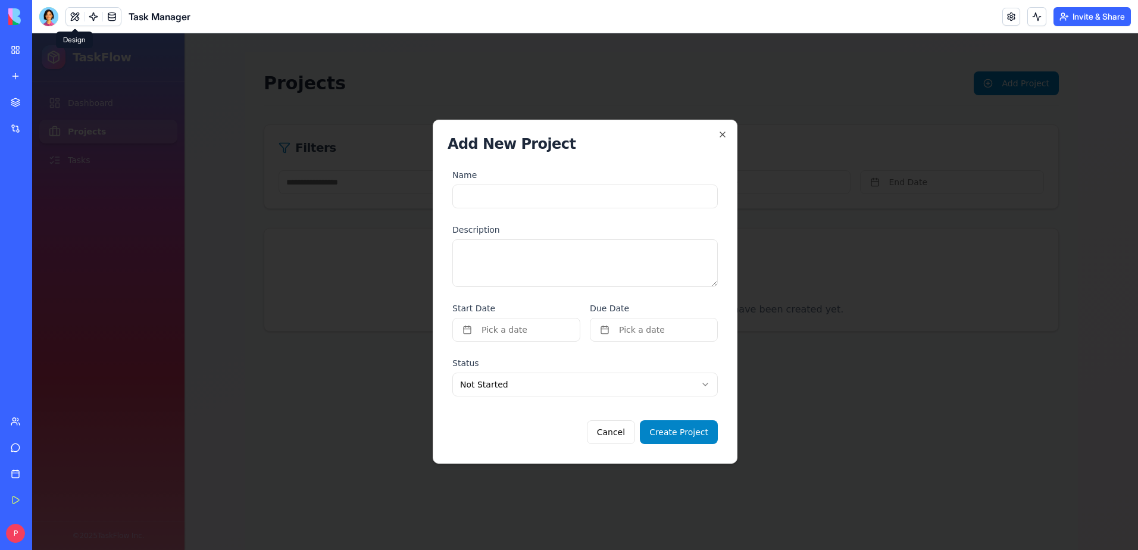
click at [540, 193] on input "Name" at bounding box center [584, 196] width 265 height 24
type input "*"
type input "**********"
type textarea "**********"
click at [524, 322] on button "Pick a date" at bounding box center [516, 330] width 128 height 24
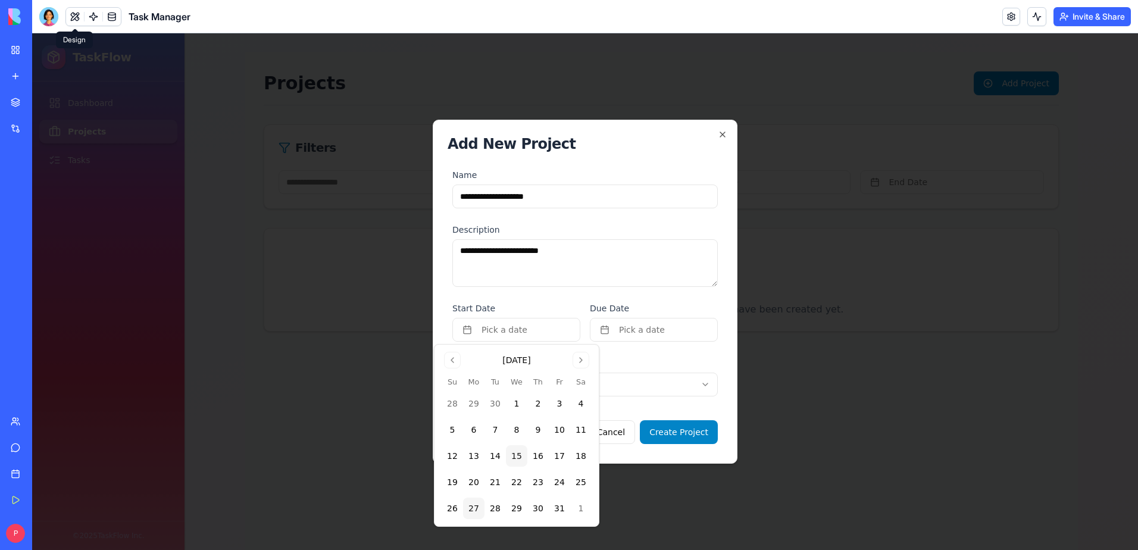
click at [478, 508] on button "27" at bounding box center [473, 507] width 21 height 21
click at [707, 300] on form "**********" at bounding box center [584, 306] width 275 height 286
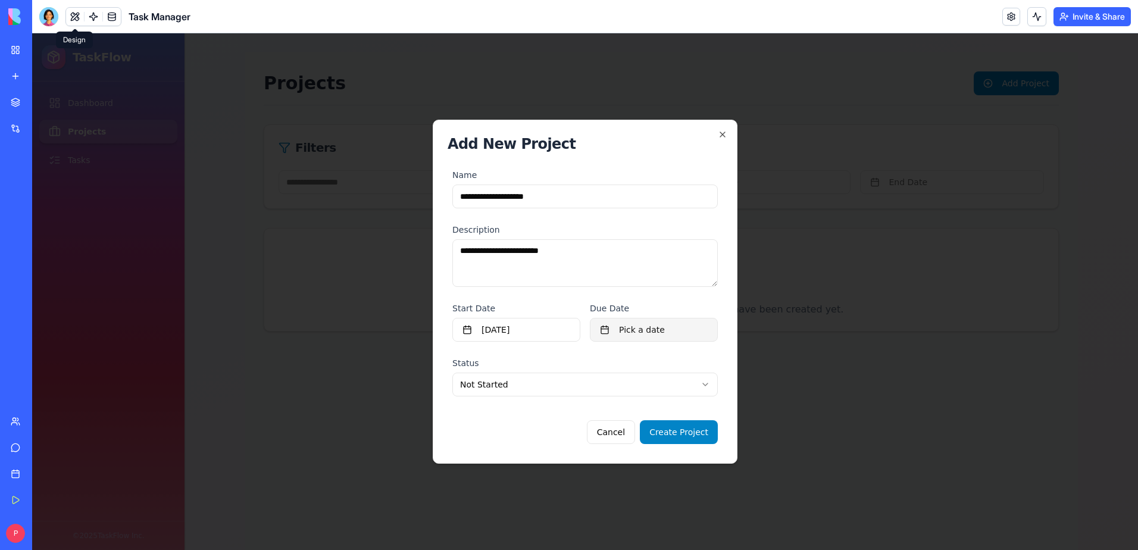
click at [653, 324] on span "Pick a date" at bounding box center [642, 330] width 46 height 12
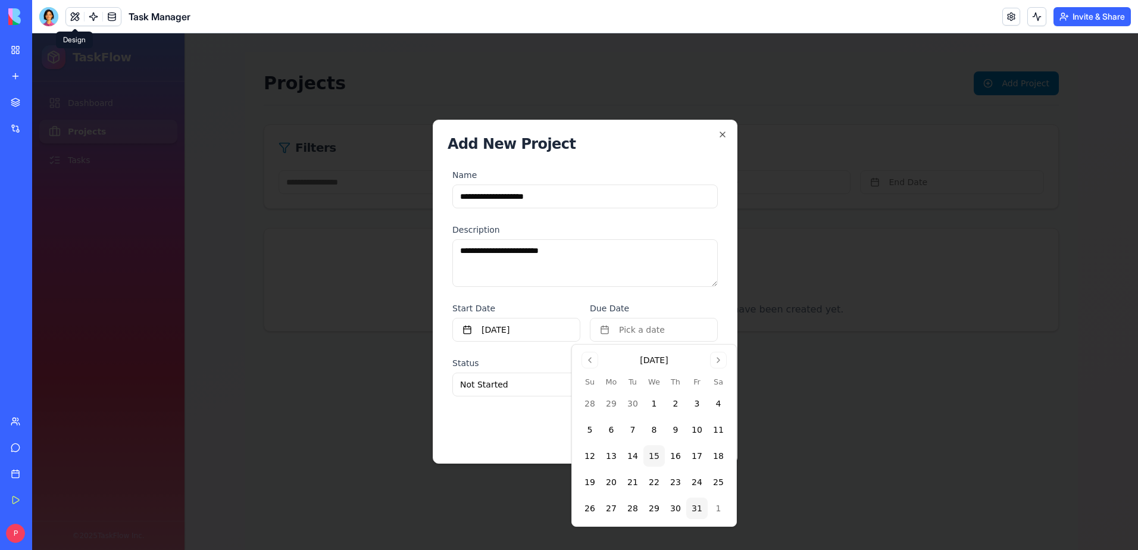
click at [692, 507] on button "31" at bounding box center [696, 507] width 21 height 21
click at [502, 421] on div "Cancel Create Project" at bounding box center [584, 427] width 265 height 33
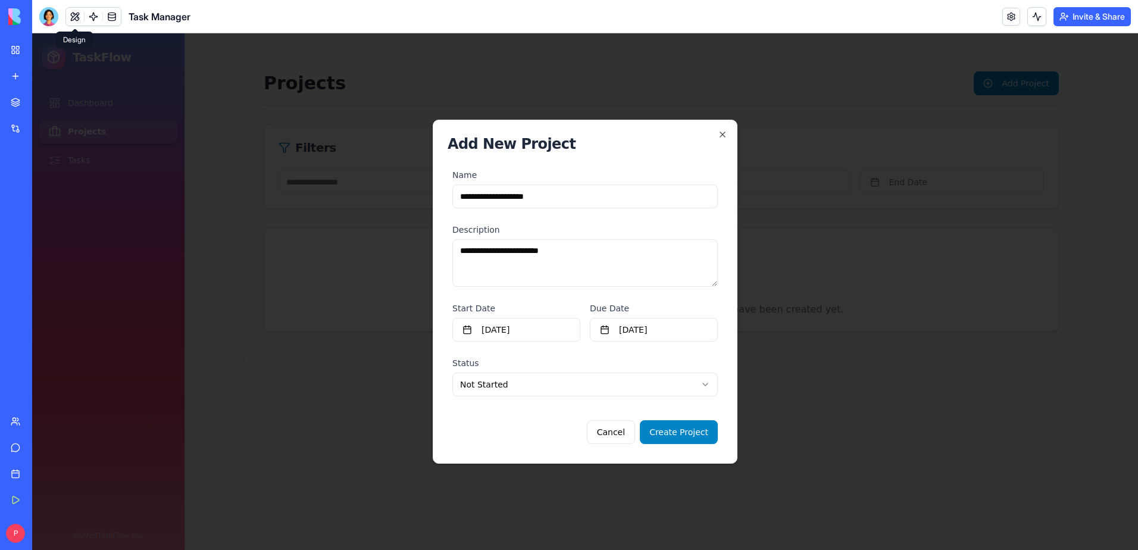
click at [496, 382] on body "**********" at bounding box center [584, 291] width 1105 height 516
click at [686, 432] on button "Create Project" at bounding box center [679, 432] width 78 height 24
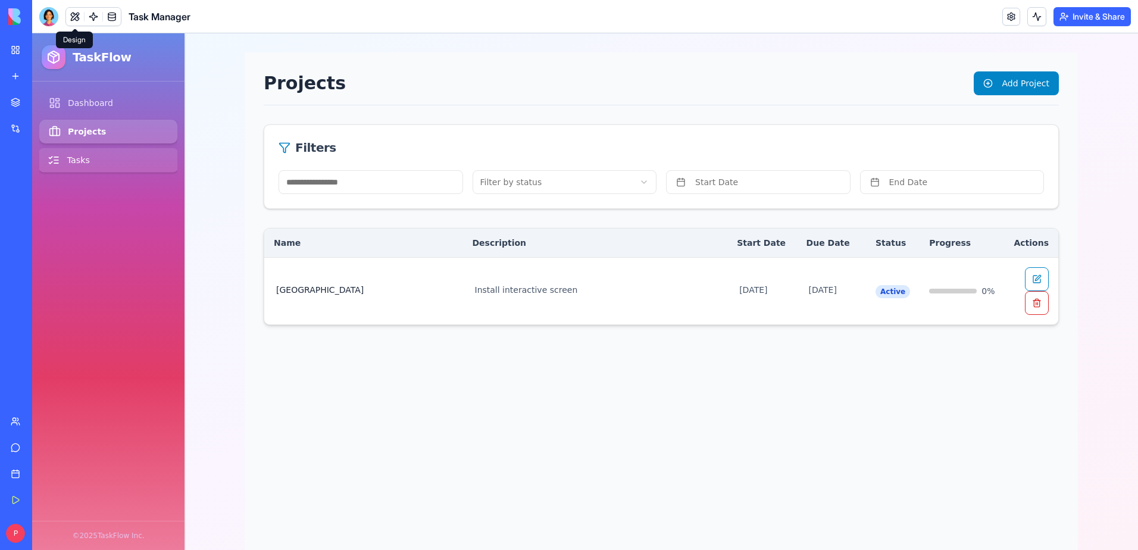
click at [66, 159] on link "Tasks" at bounding box center [108, 160] width 141 height 24
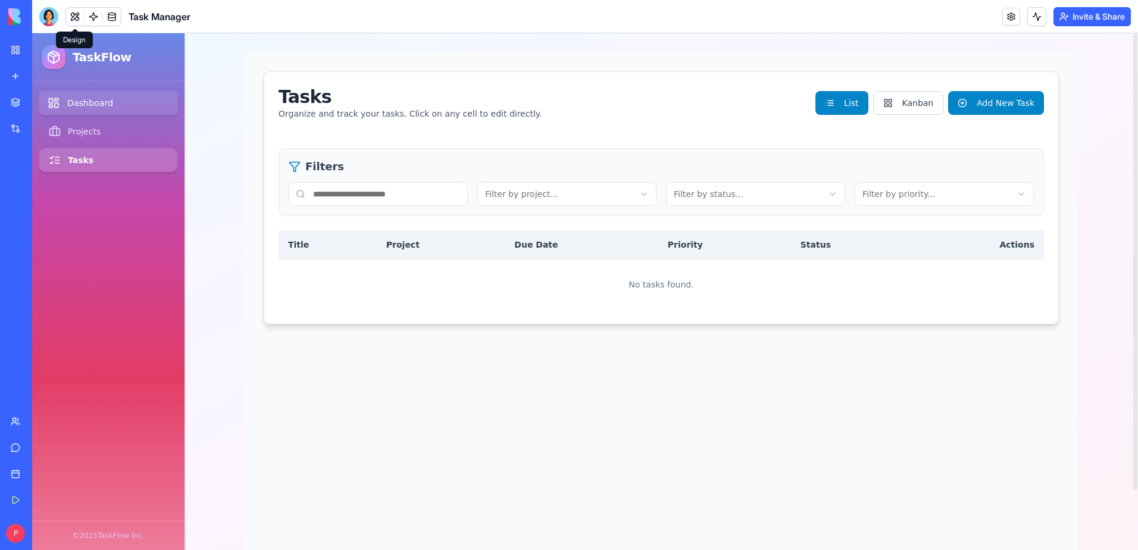
click at [100, 104] on link "Dashboard" at bounding box center [108, 103] width 141 height 24
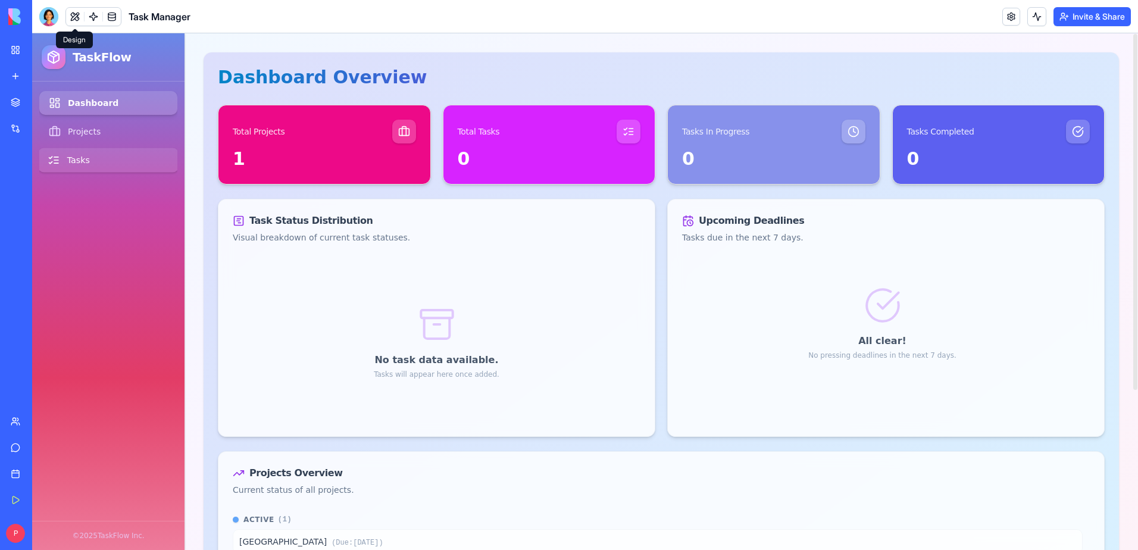
click at [71, 155] on link "Tasks" at bounding box center [108, 160] width 141 height 24
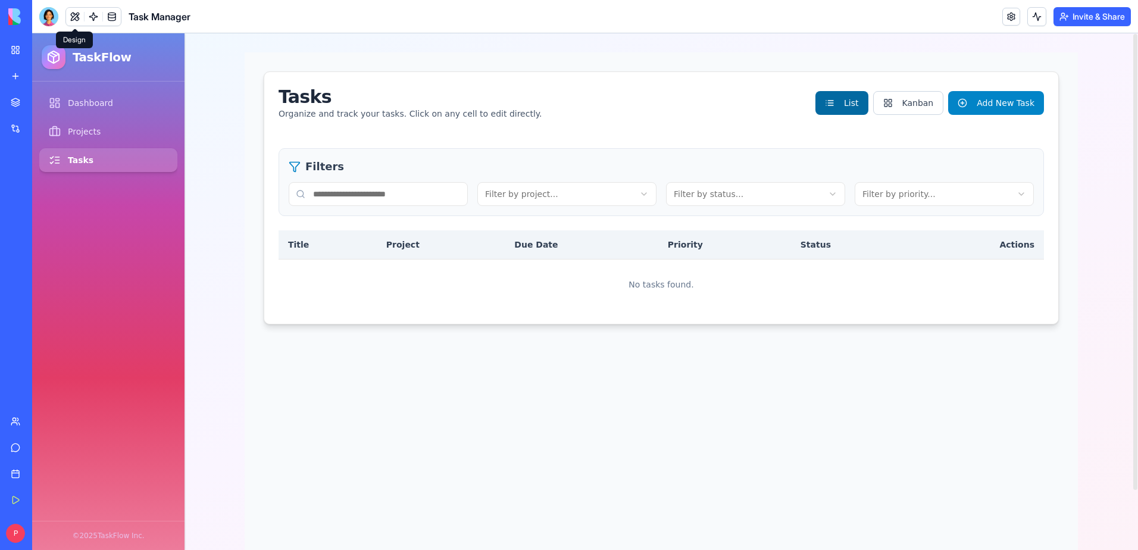
click at [845, 98] on button "List" at bounding box center [841, 103] width 52 height 24
click at [909, 102] on button "Kanban" at bounding box center [908, 103] width 71 height 24
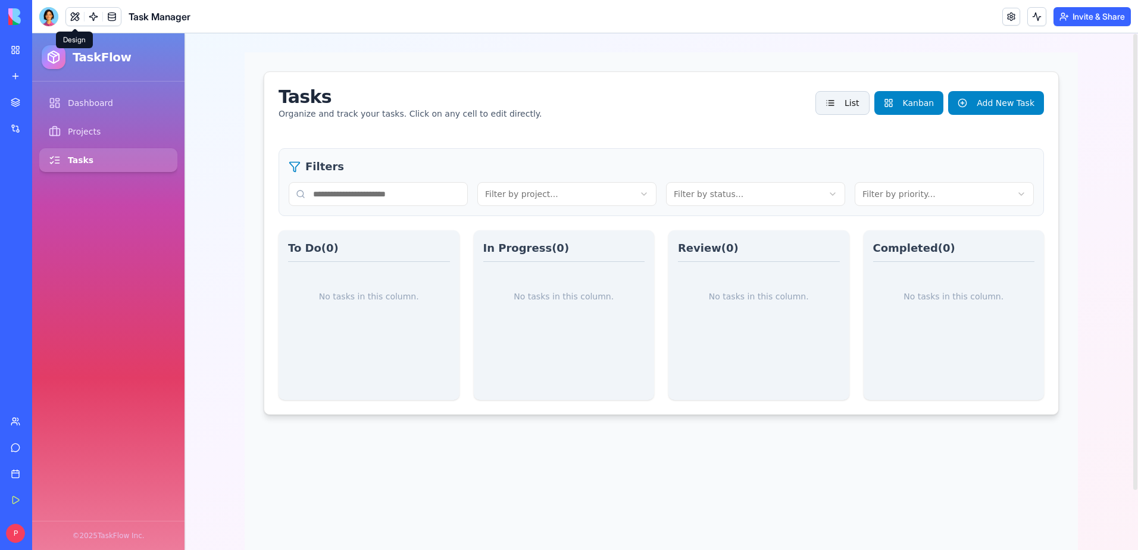
click at [861, 101] on button "List" at bounding box center [842, 103] width 54 height 24
